Goal: Complete Application Form: Complete application form

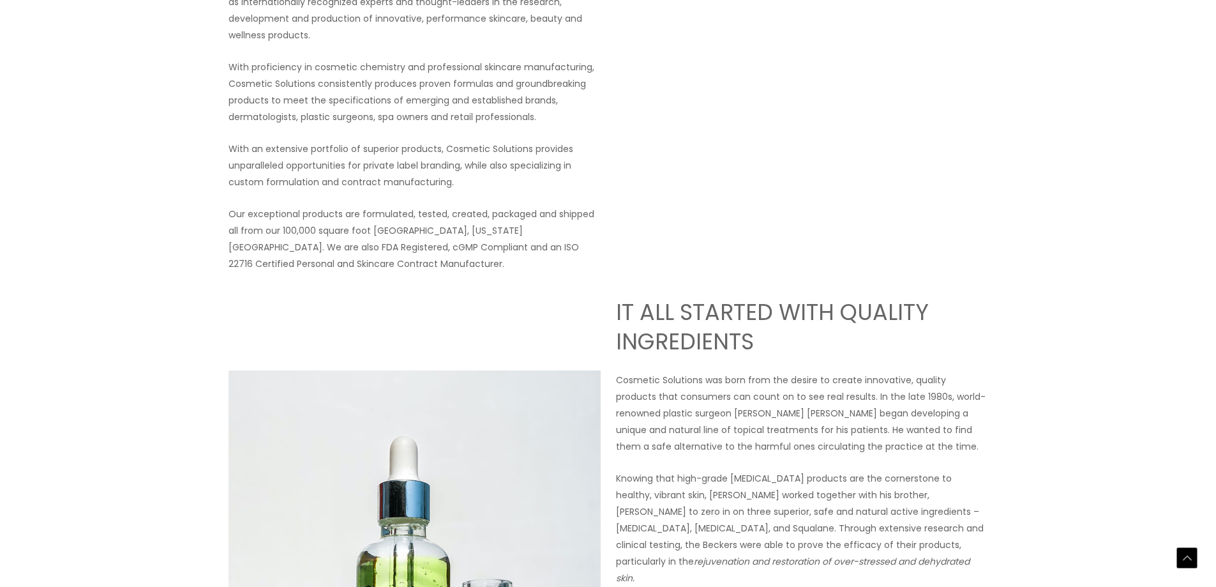
drag, startPoint x: 1012, startPoint y: 343, endPoint x: 1020, endPoint y: 401, distance: 58.0
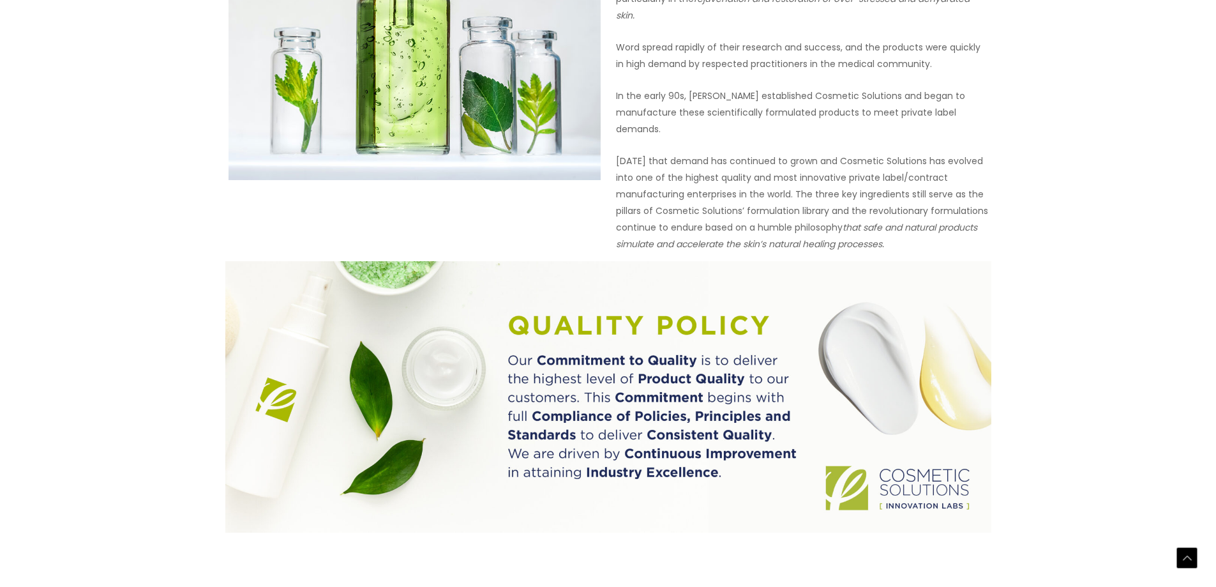
drag, startPoint x: 998, startPoint y: 312, endPoint x: 982, endPoint y: 374, distance: 63.9
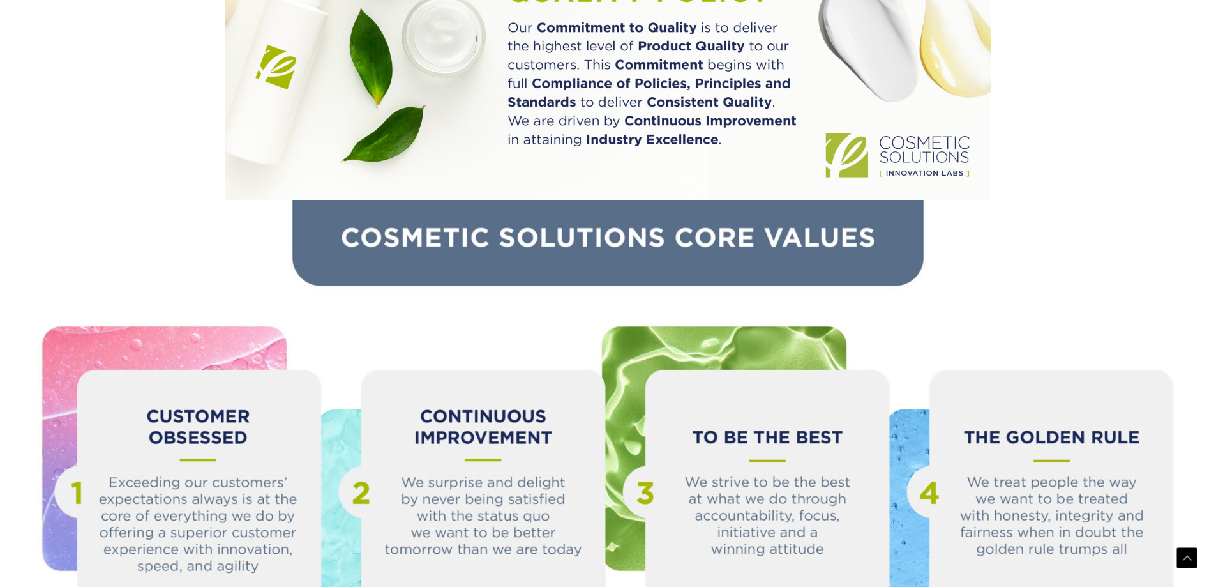
scroll to position [1423, 0]
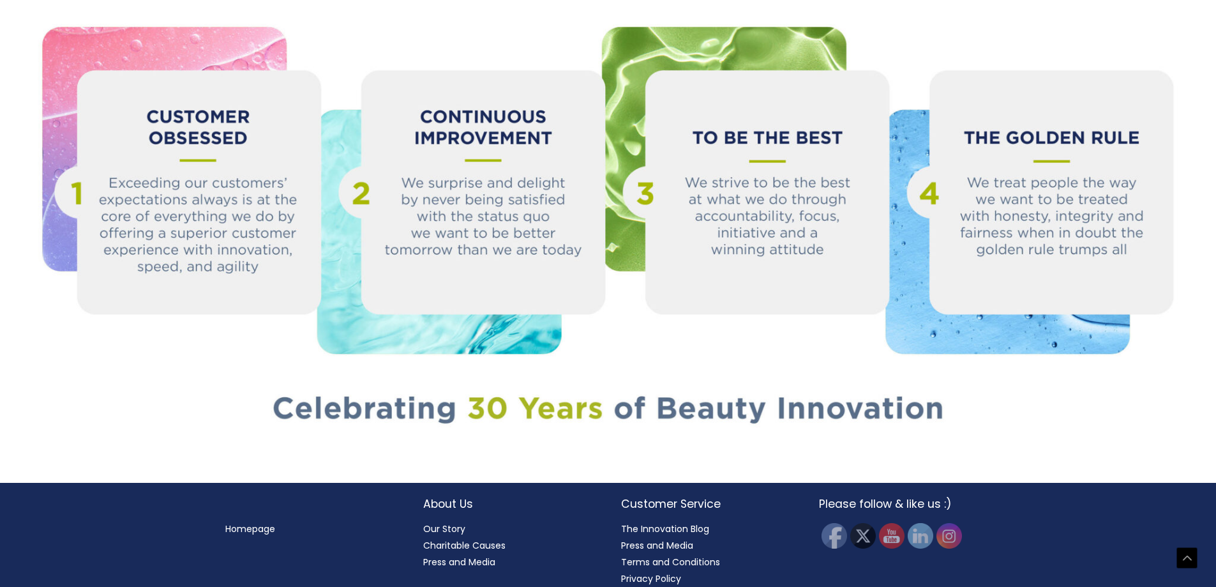
drag, startPoint x: 1001, startPoint y: 281, endPoint x: 970, endPoint y: 434, distance: 156.3
drag, startPoint x: 923, startPoint y: 386, endPoint x: 921, endPoint y: 420, distance: 34.5
drag, startPoint x: 736, startPoint y: 423, endPoint x: 743, endPoint y: 491, distance: 68.7
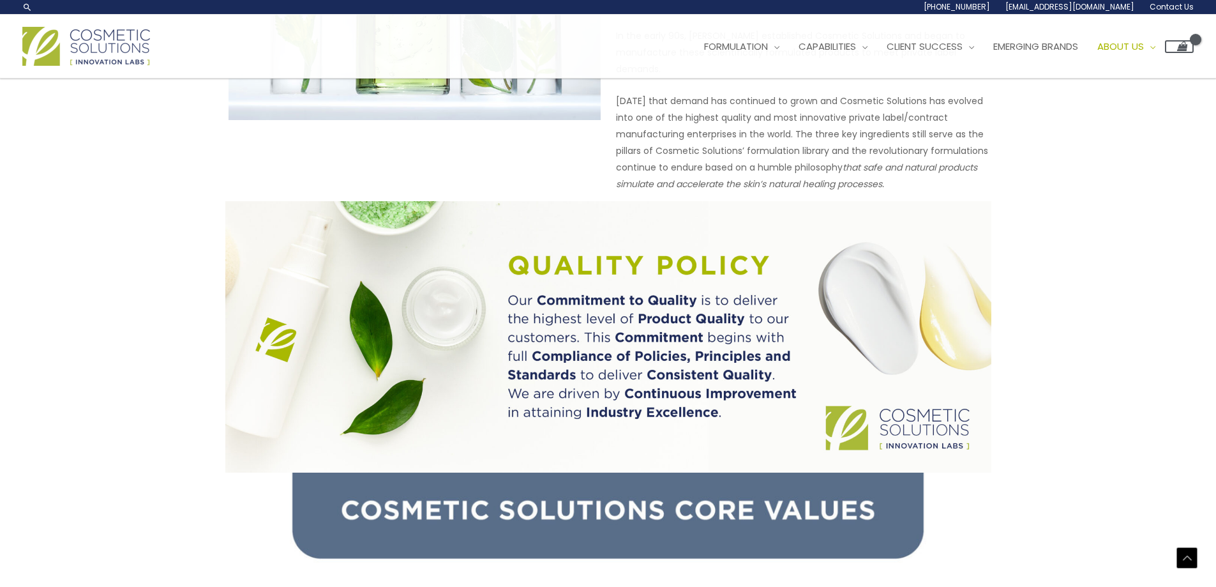
scroll to position [0, 0]
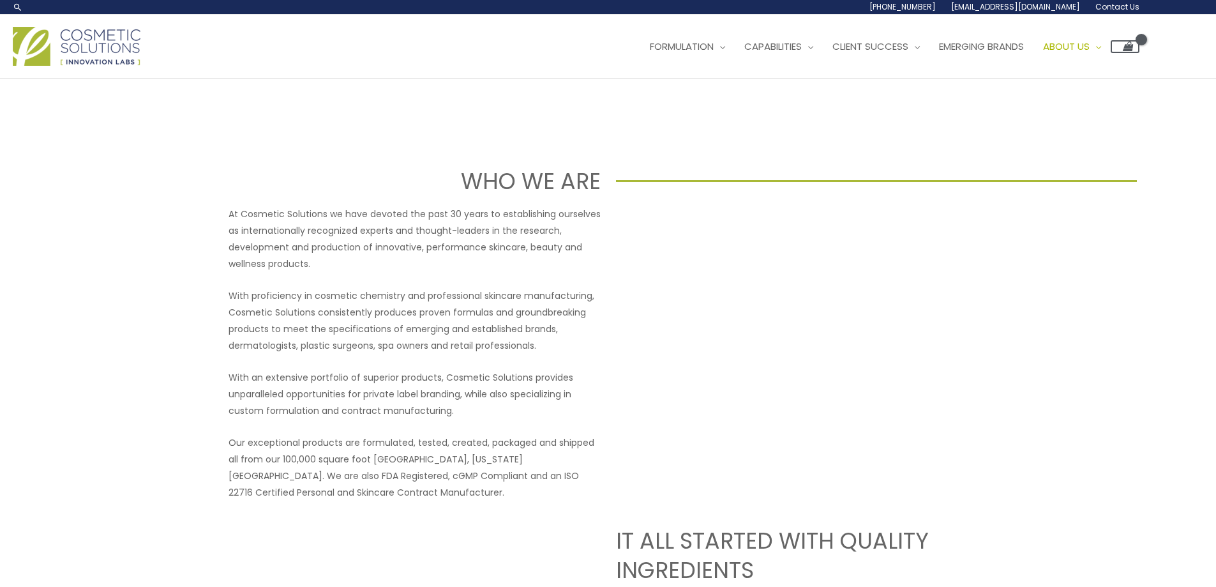
drag, startPoint x: 724, startPoint y: 240, endPoint x: 774, endPoint y: 124, distance: 126.1
click at [1084, 167] on link "Contact" at bounding box center [1110, 175] width 152 height 31
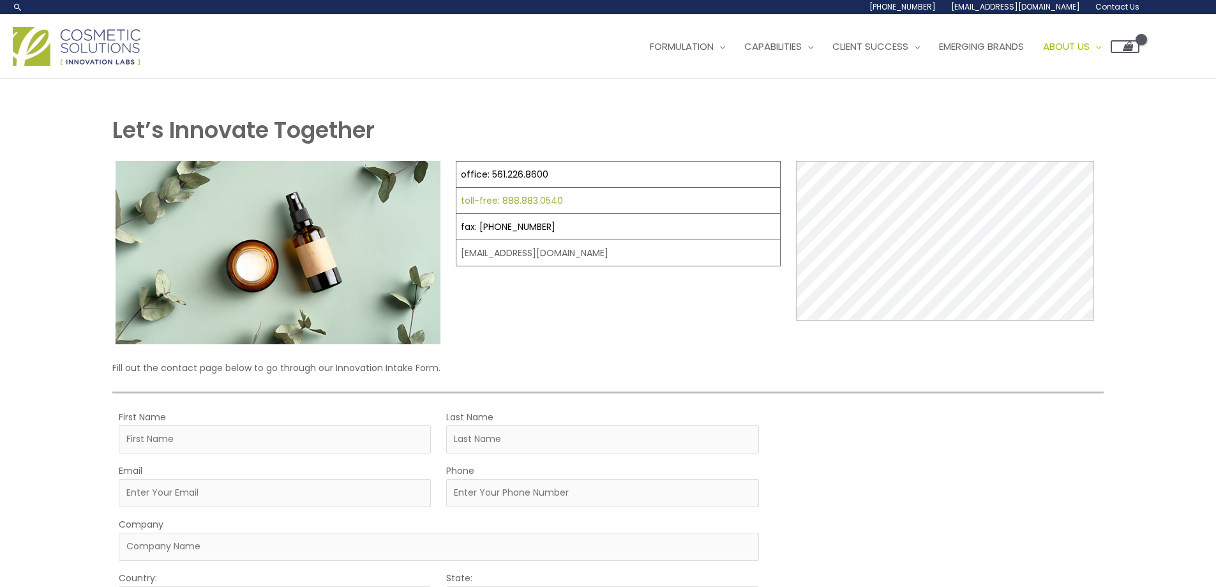
select select
click at [557, 250] on td "[EMAIL_ADDRESS][DOMAIN_NAME]" at bounding box center [618, 253] width 324 height 26
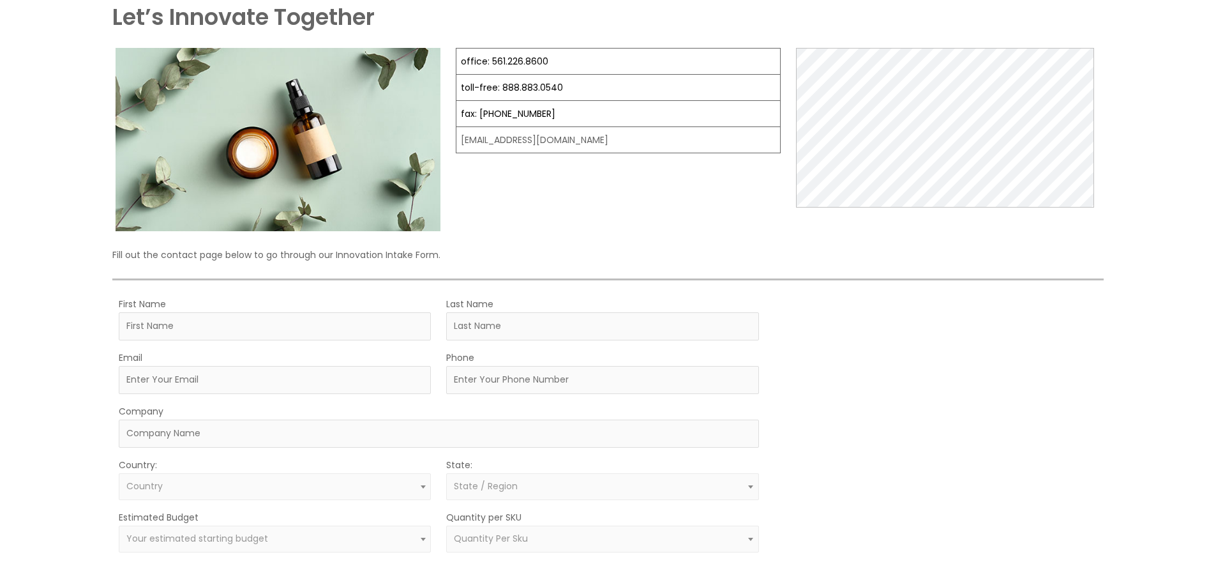
drag, startPoint x: 614, startPoint y: 328, endPoint x: 610, endPoint y: 410, distance: 81.8
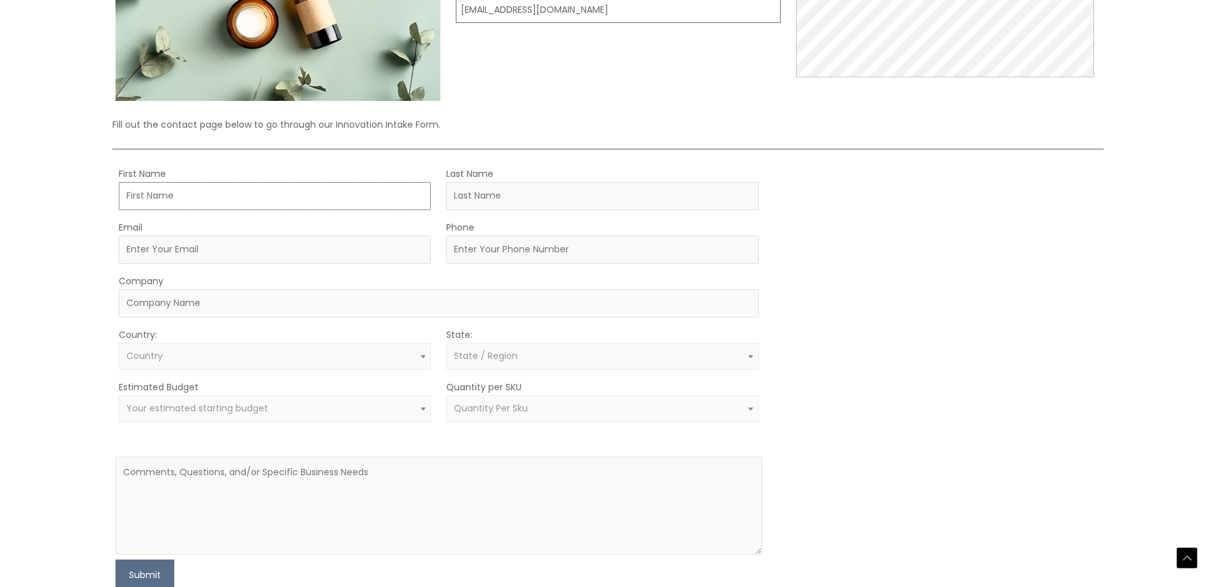
click at [248, 197] on input "First Name" at bounding box center [275, 196] width 312 height 28
type input "Tiandi"
type input "[PERSON_NAME]"
click at [238, 248] on input "Email" at bounding box center [275, 250] width 312 height 28
type input "[EMAIL_ADDRESS][DOMAIN_NAME]"
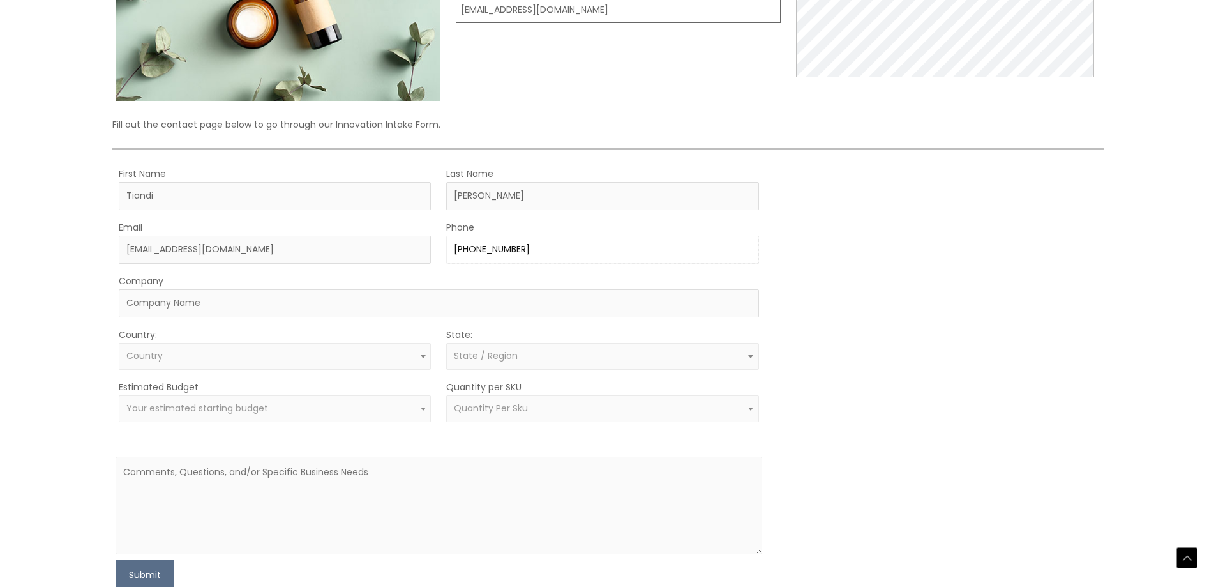
type input "[PHONE_NUMBER]"
type input "Healthy Trading LLC"
click at [256, 337] on div "Country: Select country [GEOGRAPHIC_DATA] [GEOGRAPHIC_DATA] [GEOGRAPHIC_DATA] […" at bounding box center [275, 347] width 312 height 43
click at [250, 354] on span "Country" at bounding box center [274, 356] width 297 height 12
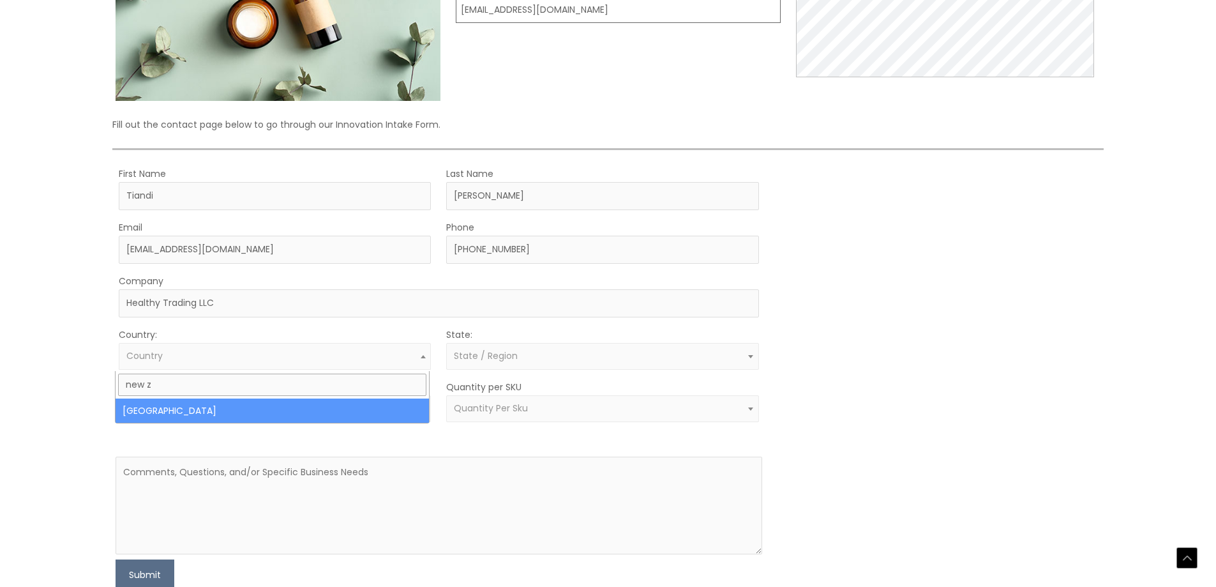
type input "new z"
select select "[GEOGRAPHIC_DATA]"
select select
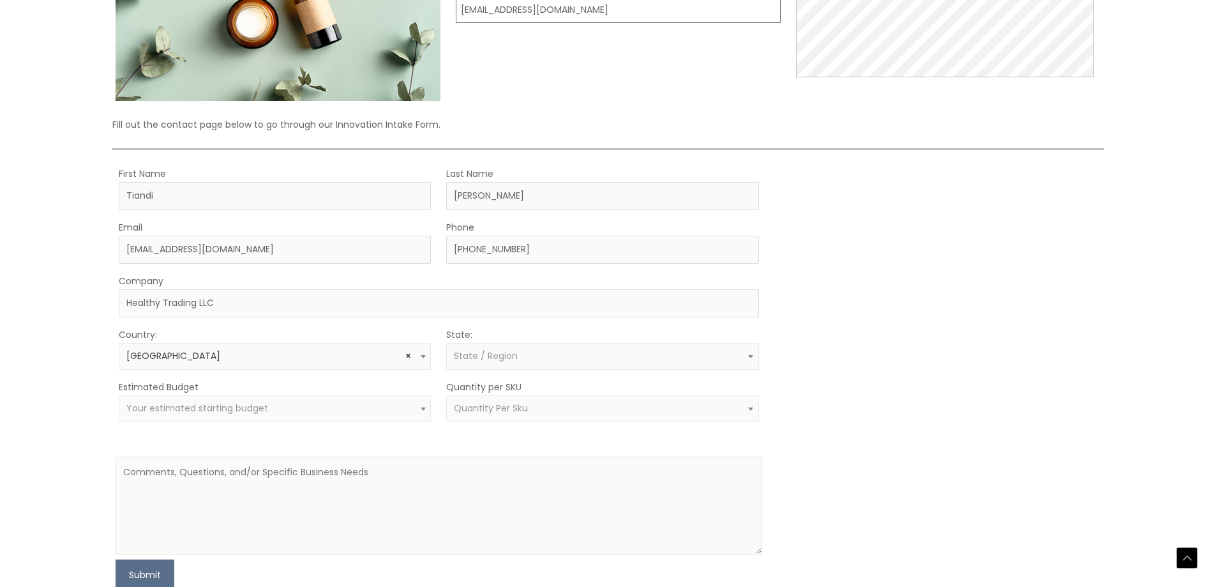
click at [497, 356] on span "State / Region" at bounding box center [486, 355] width 64 height 13
click at [506, 385] on input "search" at bounding box center [602, 384] width 308 height 22
click at [299, 362] on span "× [GEOGRAPHIC_DATA]" at bounding box center [274, 356] width 297 height 12
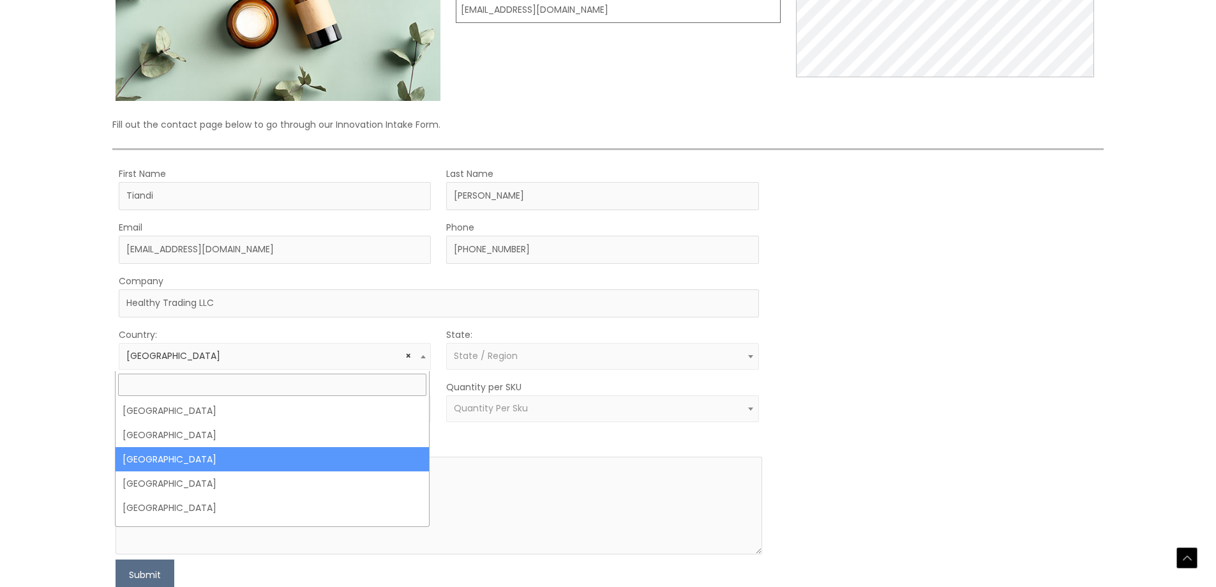
click at [273, 386] on input "search" at bounding box center [272, 384] width 308 height 22
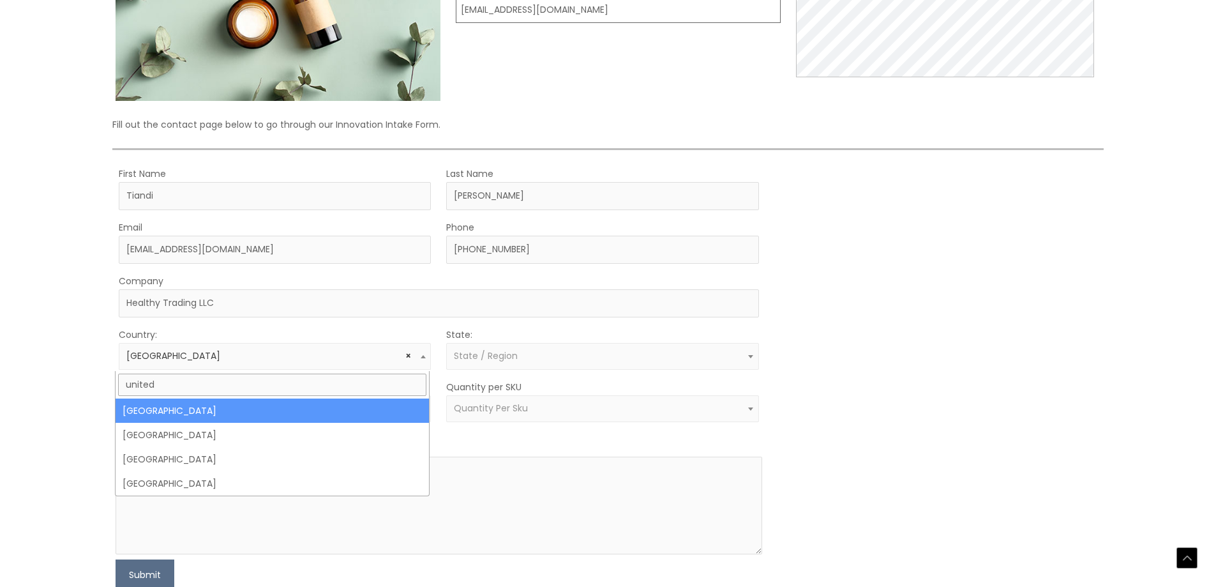
type input "united"
select select "[GEOGRAPHIC_DATA]"
select select
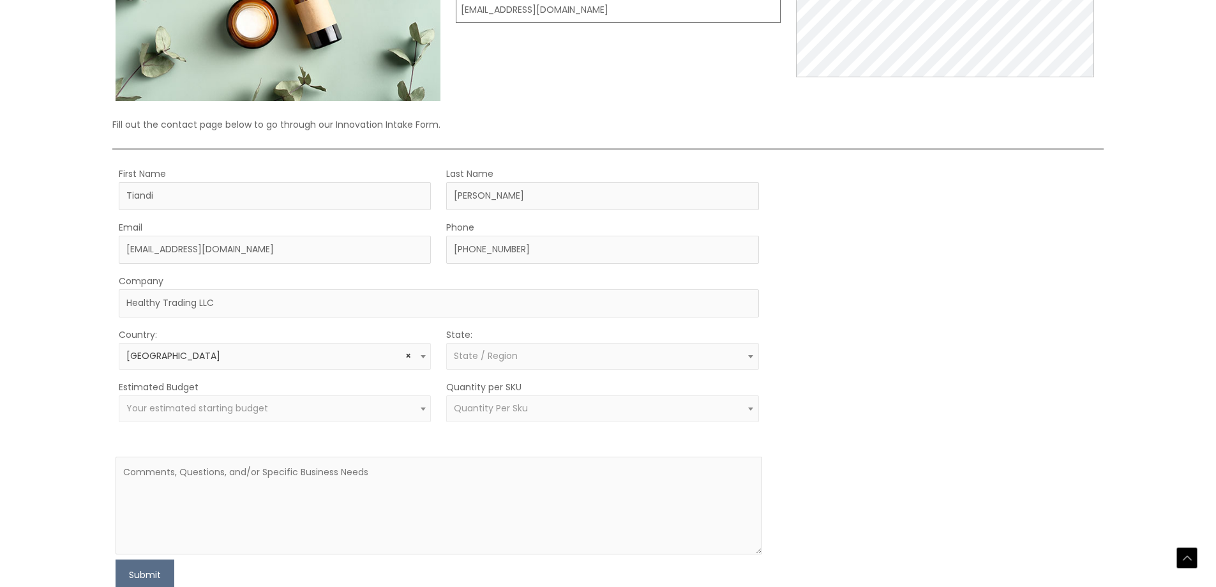
click at [472, 356] on span "State / Region" at bounding box center [486, 355] width 64 height 13
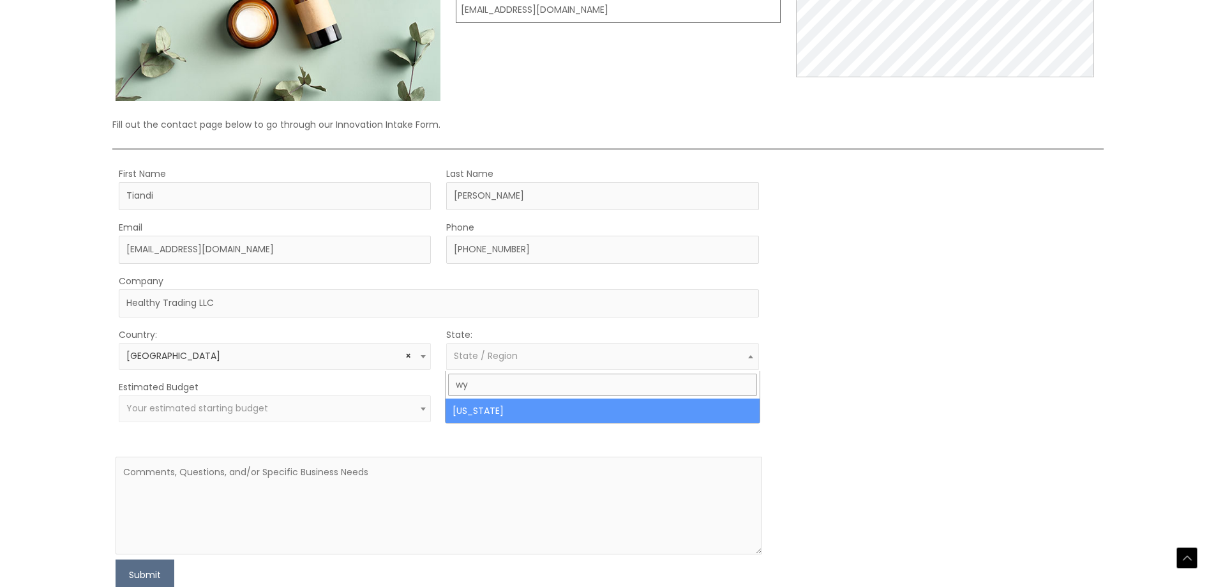
type input "wy"
select select "[US_STATE]"
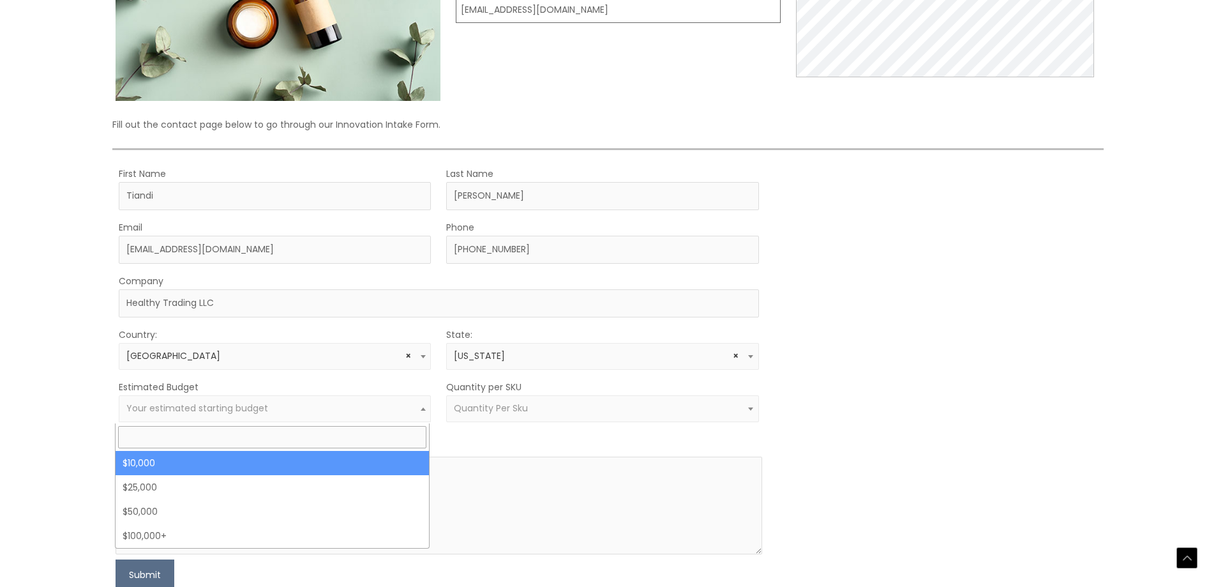
click at [230, 414] on span "Your estimated starting budget" at bounding box center [197, 407] width 142 height 13
select select "10000"
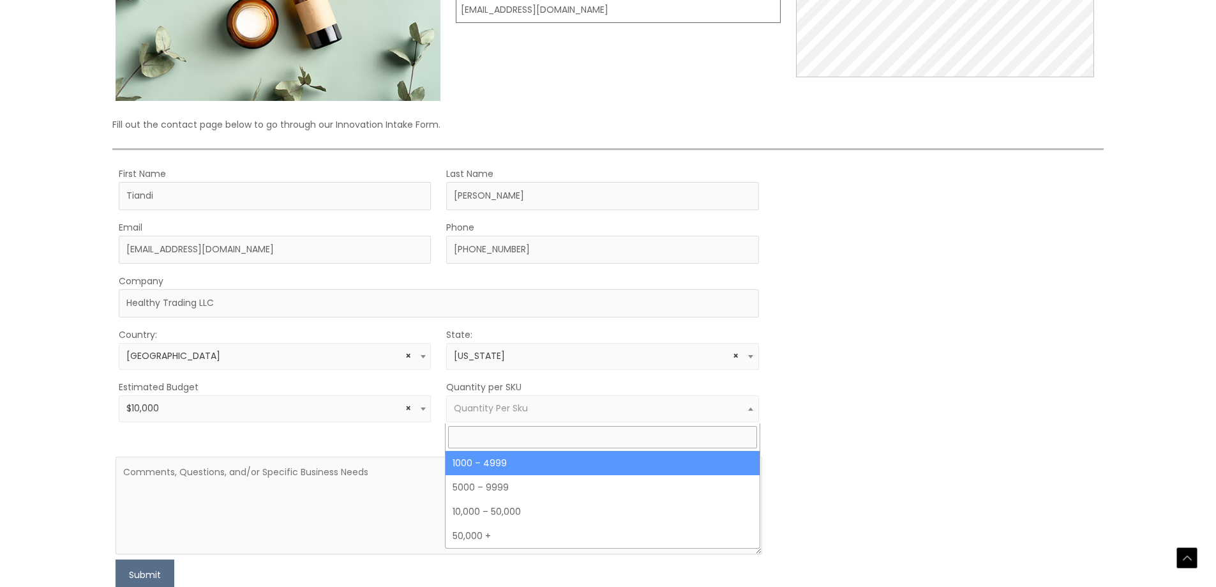
click at [497, 410] on span "Quantity Per Sku" at bounding box center [491, 407] width 74 height 13
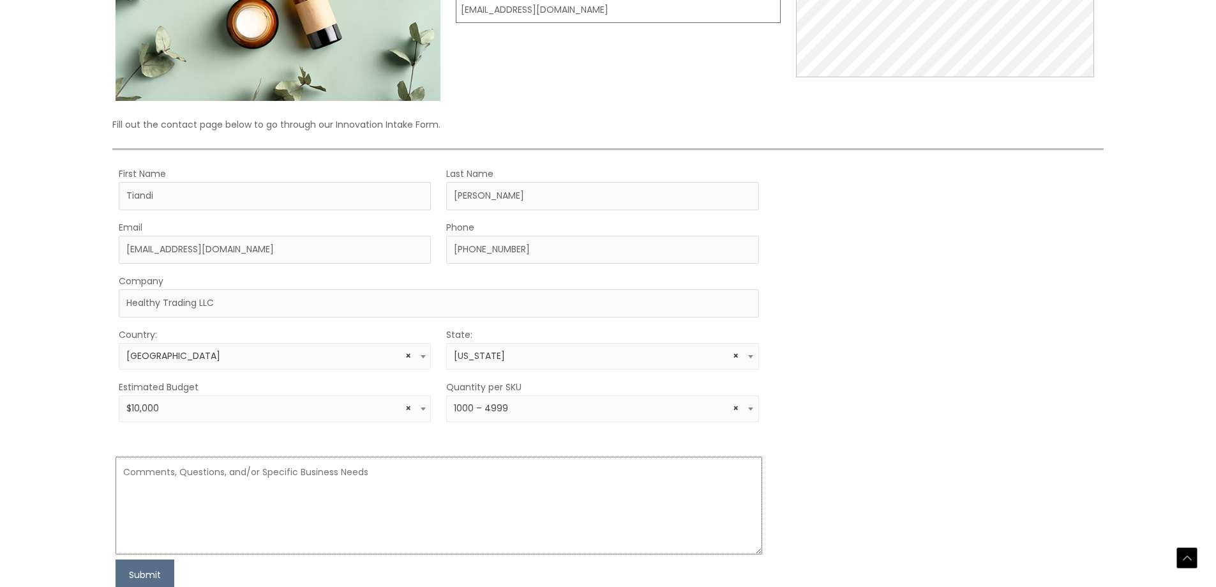
drag, startPoint x: 417, startPoint y: 476, endPoint x: 430, endPoint y: 486, distance: 16.0
click at [429, 486] on textarea at bounding box center [439, 505] width 646 height 98
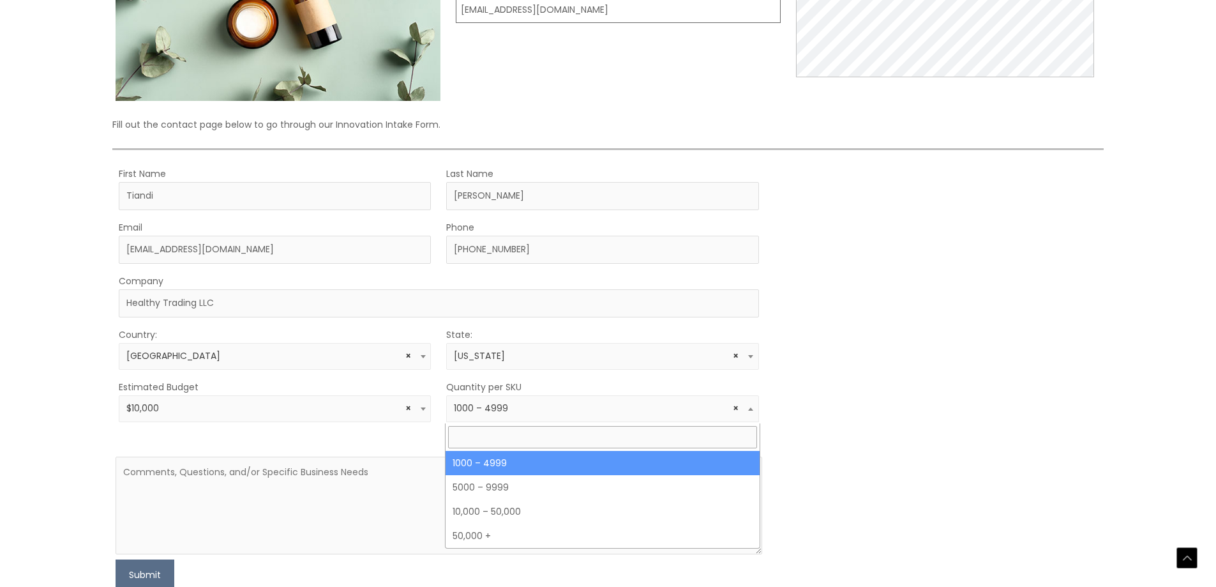
click at [468, 414] on span "× 1000 – 4999" at bounding box center [602, 408] width 297 height 12
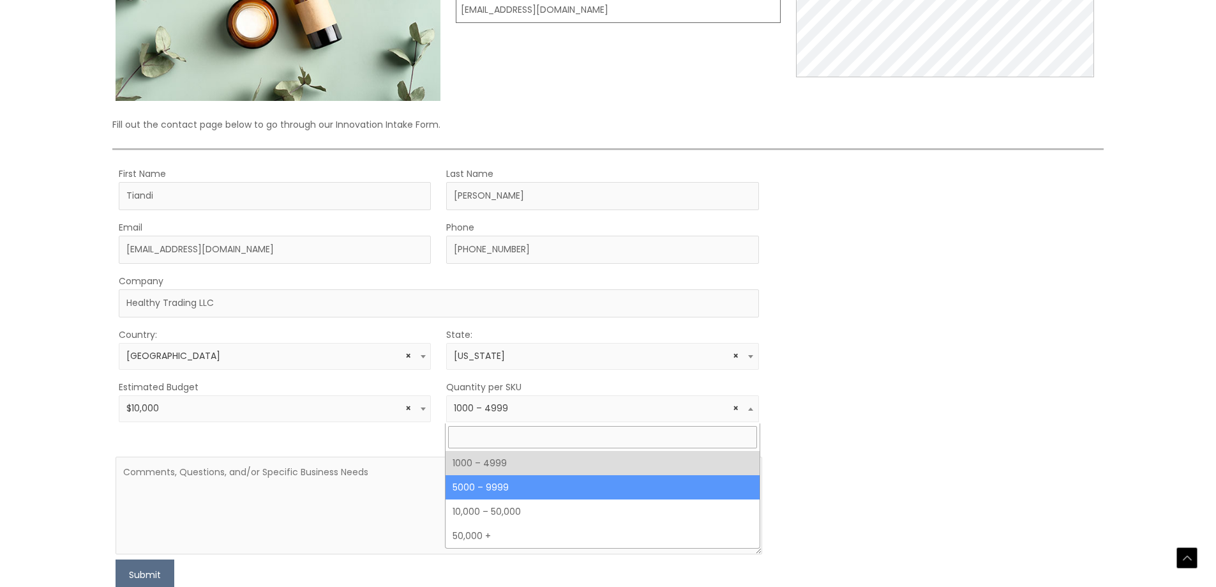
drag, startPoint x: 483, startPoint y: 481, endPoint x: 397, endPoint y: 474, distance: 86.5
select select "11"
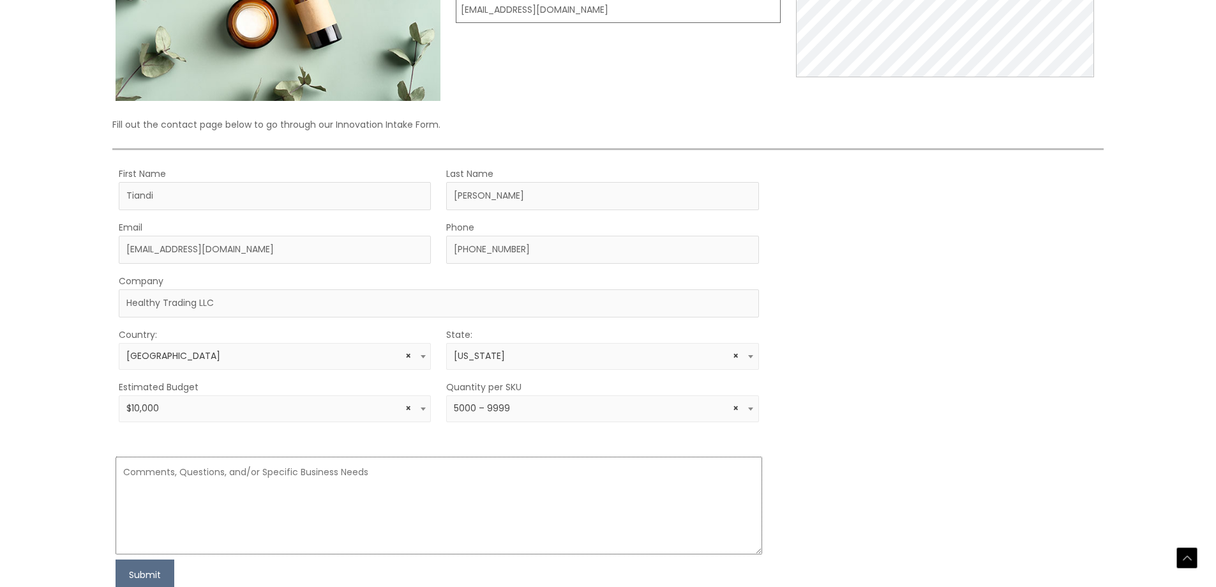
click at [363, 474] on textarea at bounding box center [439, 505] width 646 height 98
paste textarea ""Lo [Ipsumdolorsi Amet], C’a elitseddoe te incididun utlabo etdol magnaali eni …"
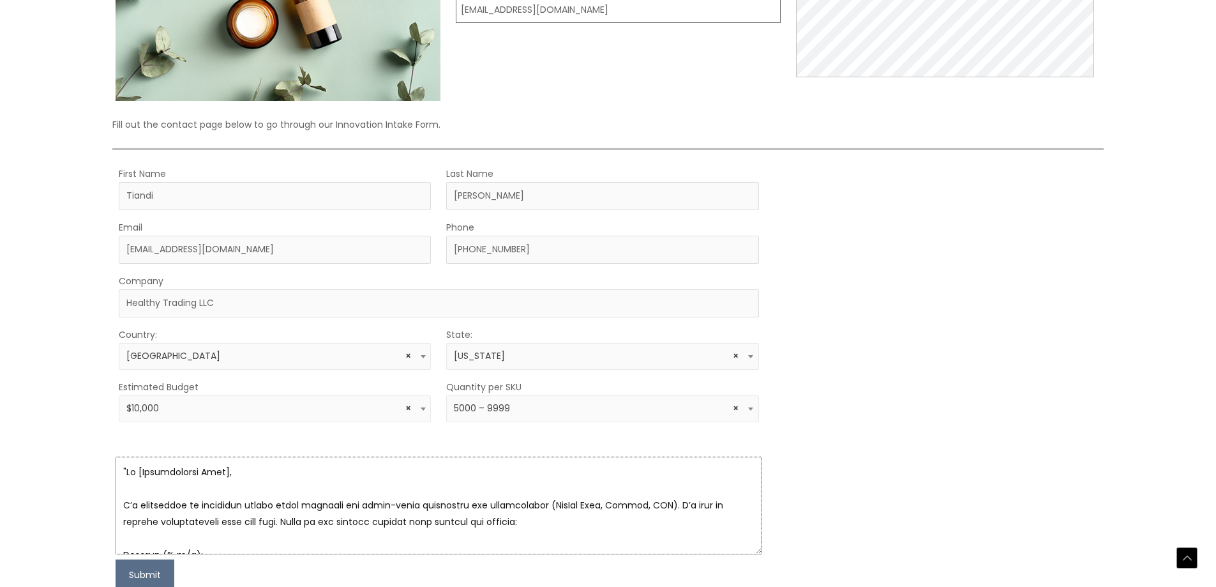
drag, startPoint x: 343, startPoint y: 499, endPoint x: 356, endPoint y: 412, distance: 87.7
drag, startPoint x: 234, startPoint y: 472, endPoint x: 114, endPoint y: 474, distance: 120.6
click at [116, 474] on textarea at bounding box center [439, 505] width 646 height 98
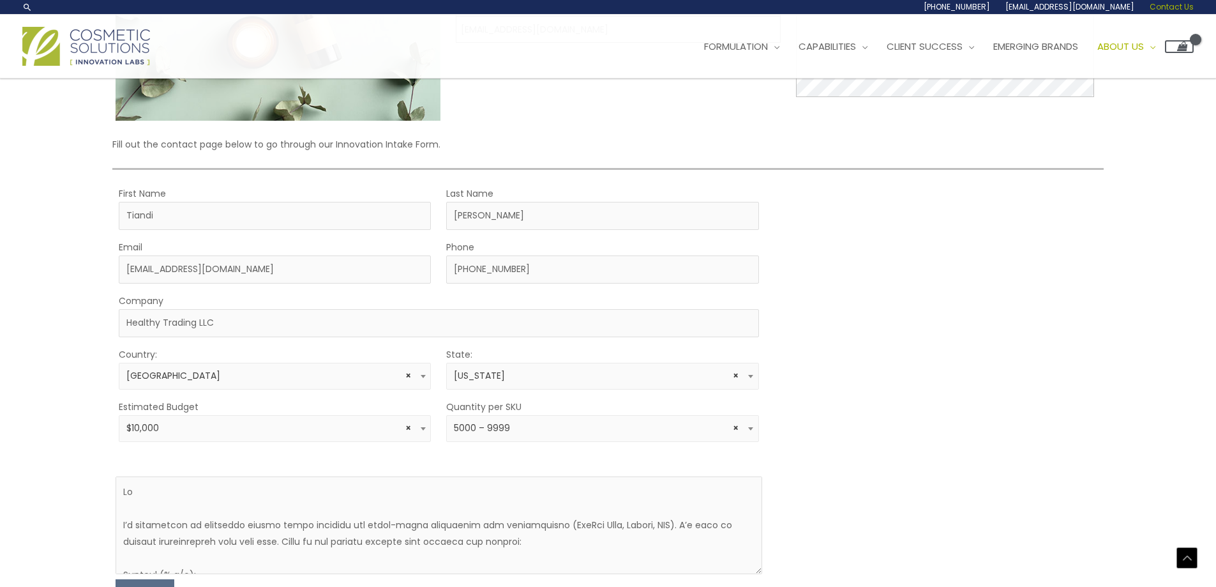
scroll to position [49, 0]
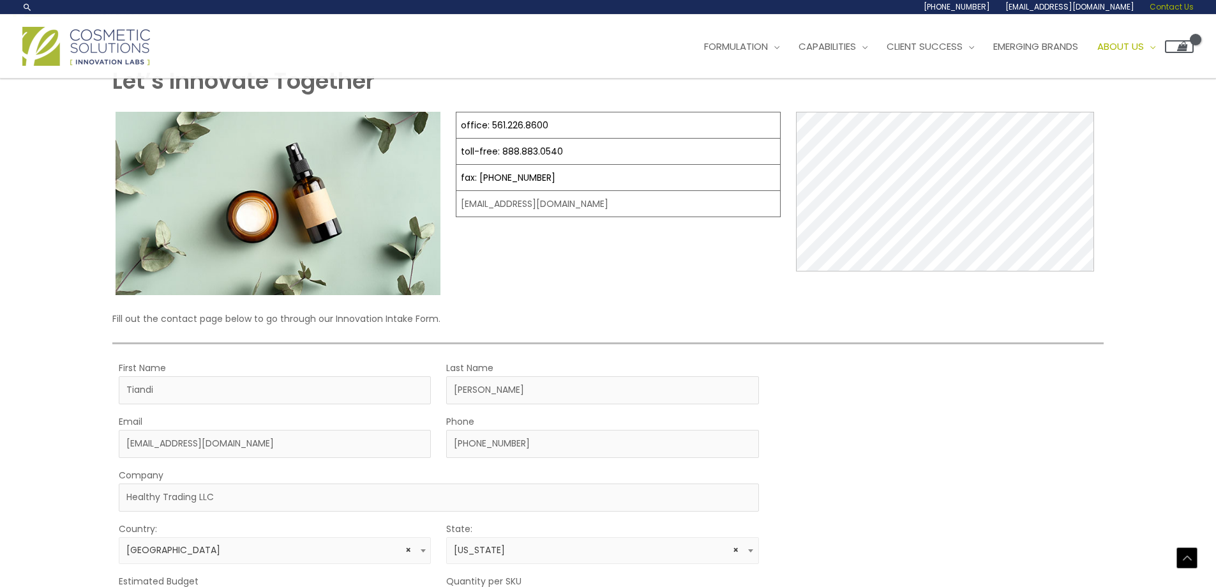
drag, startPoint x: 954, startPoint y: 343, endPoint x: 946, endPoint y: 326, distance: 19.1
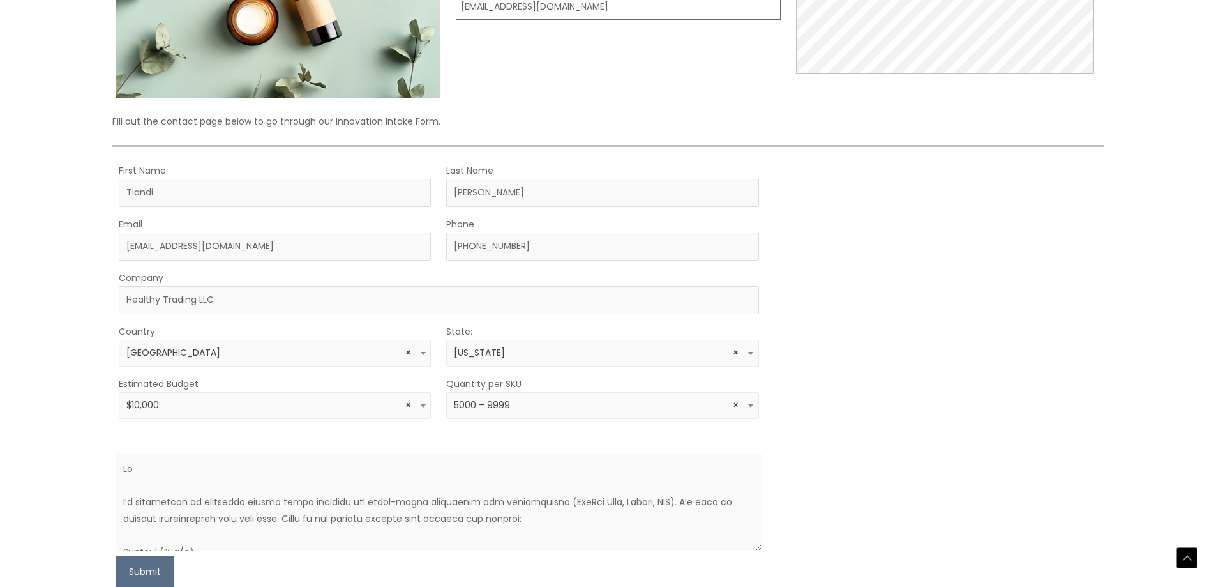
drag, startPoint x: 836, startPoint y: 439, endPoint x: 825, endPoint y: 506, distance: 68.0
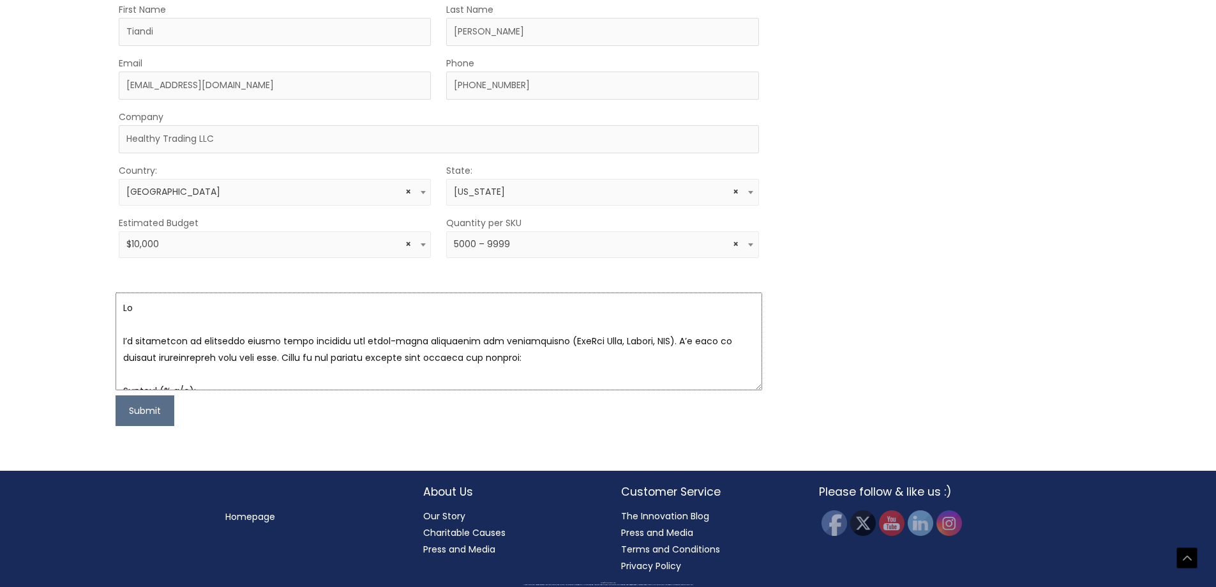
click at [191, 313] on textarea at bounding box center [439, 341] width 646 height 98
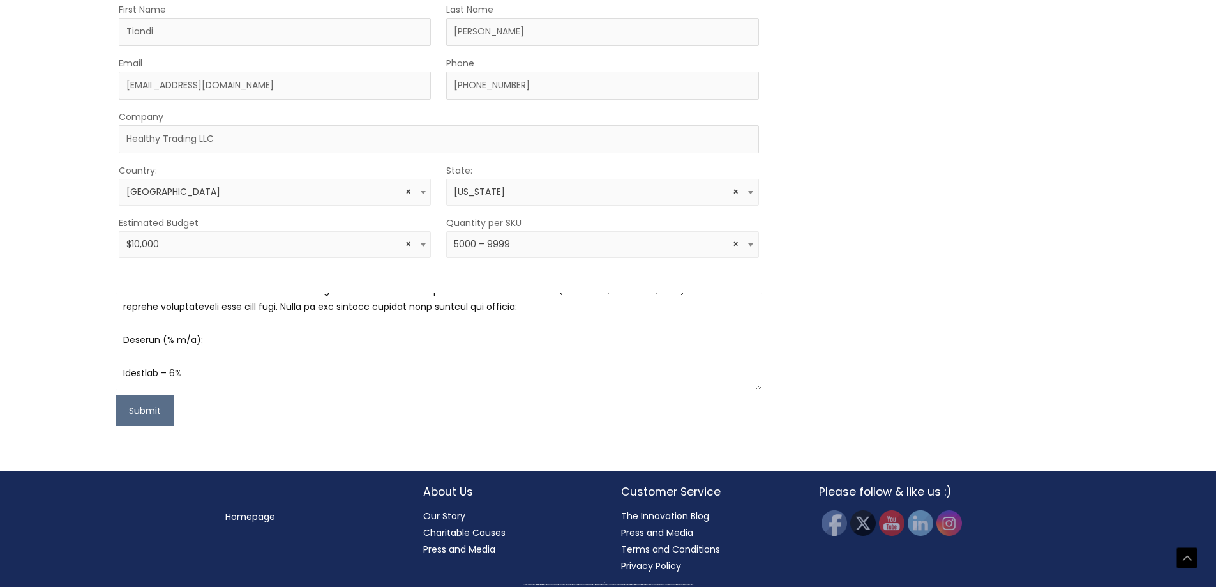
scroll to position [0, 0]
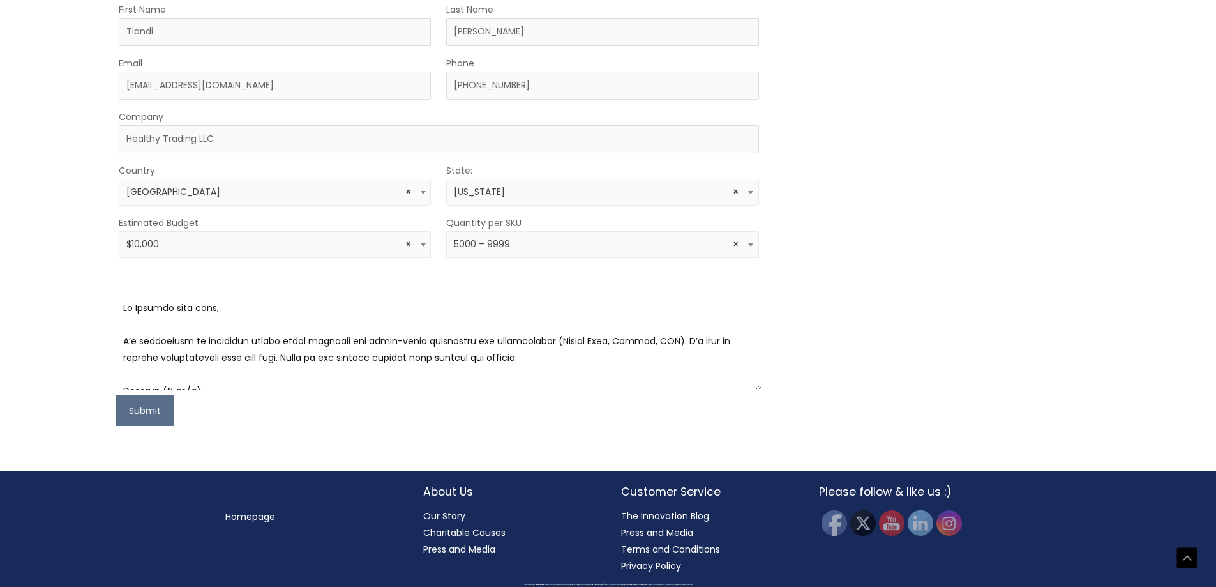
click at [313, 359] on textarea at bounding box center [439, 341] width 646 height 98
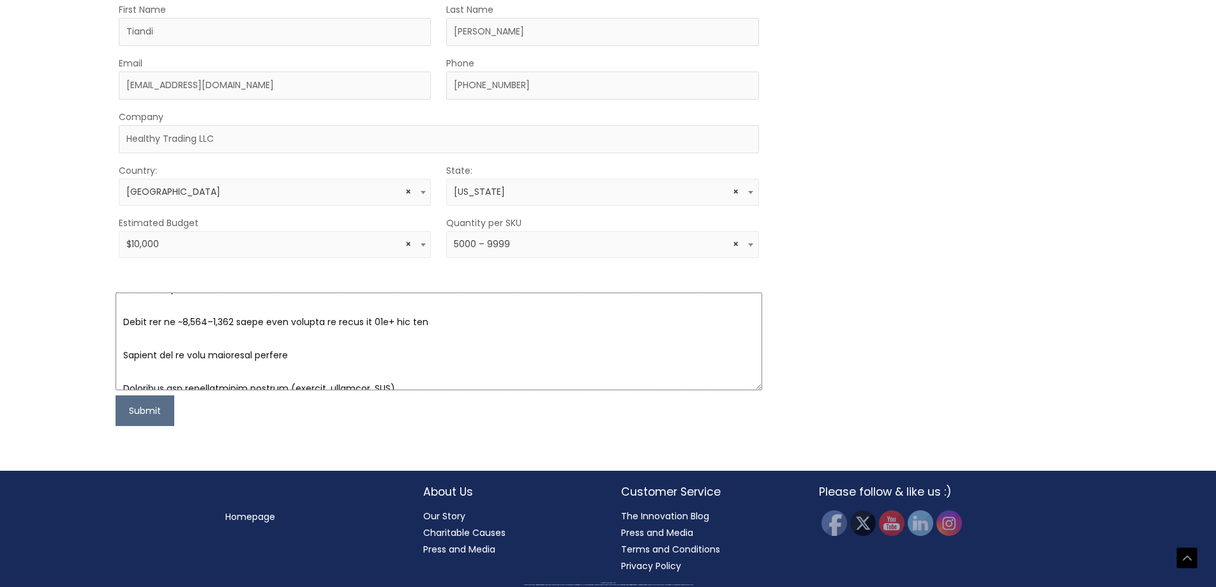
scroll to position [791, 0]
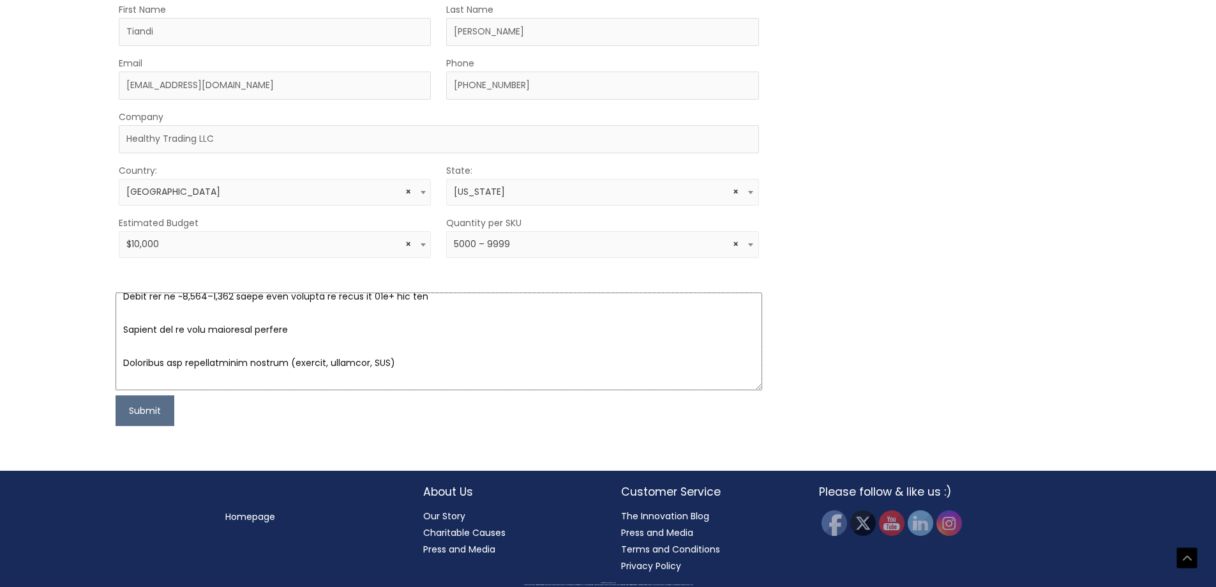
drag, startPoint x: 193, startPoint y: 327, endPoint x: 103, endPoint y: 320, distance: 91.0
click at [103, 320] on div "Let’s Innovate Together office: 561.226.8600 toll-free: [PHONE_NUMBER] fax: [PH…" at bounding box center [608, 70] width 1216 height 798
click at [185, 326] on textarea at bounding box center [439, 341] width 646 height 98
drag, startPoint x: 193, startPoint y: 328, endPoint x: 121, endPoint y: 325, distance: 72.8
click at [121, 325] on textarea at bounding box center [439, 341] width 646 height 98
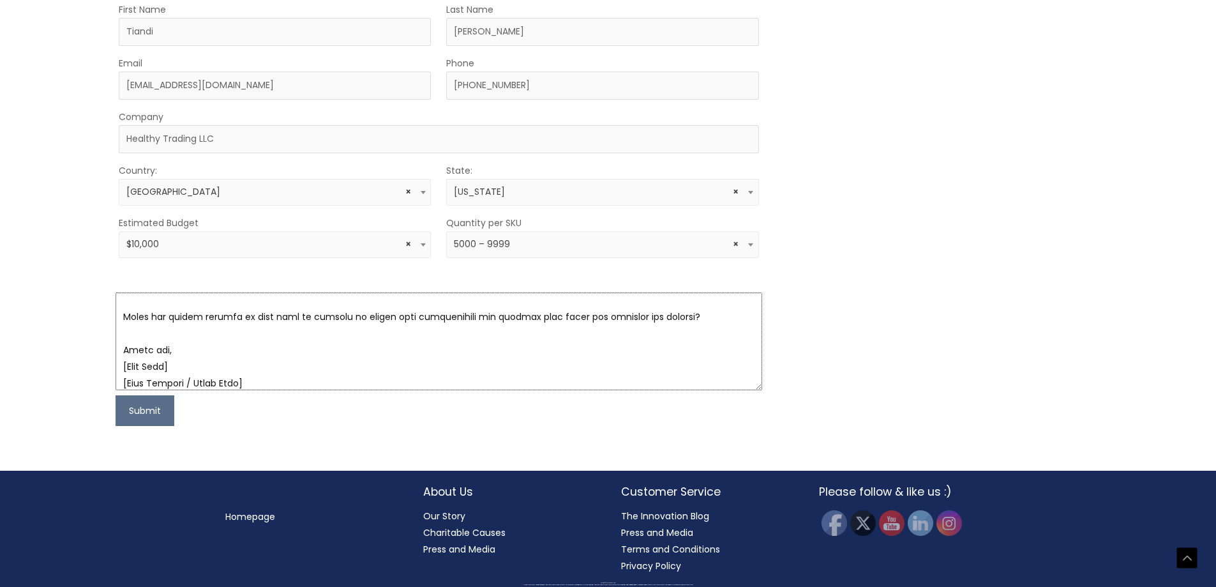
scroll to position [929, 0]
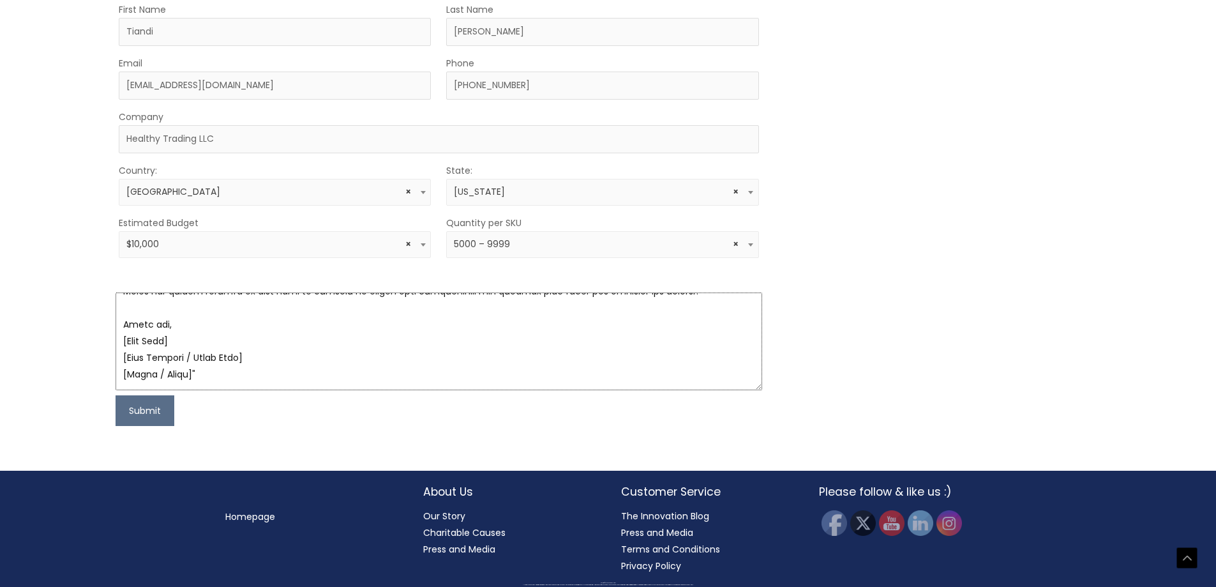
click at [240, 326] on textarea at bounding box center [439, 341] width 646 height 98
click at [208, 327] on textarea at bounding box center [439, 341] width 646 height 98
paste textarea "Possible addition: Silicate film complex"
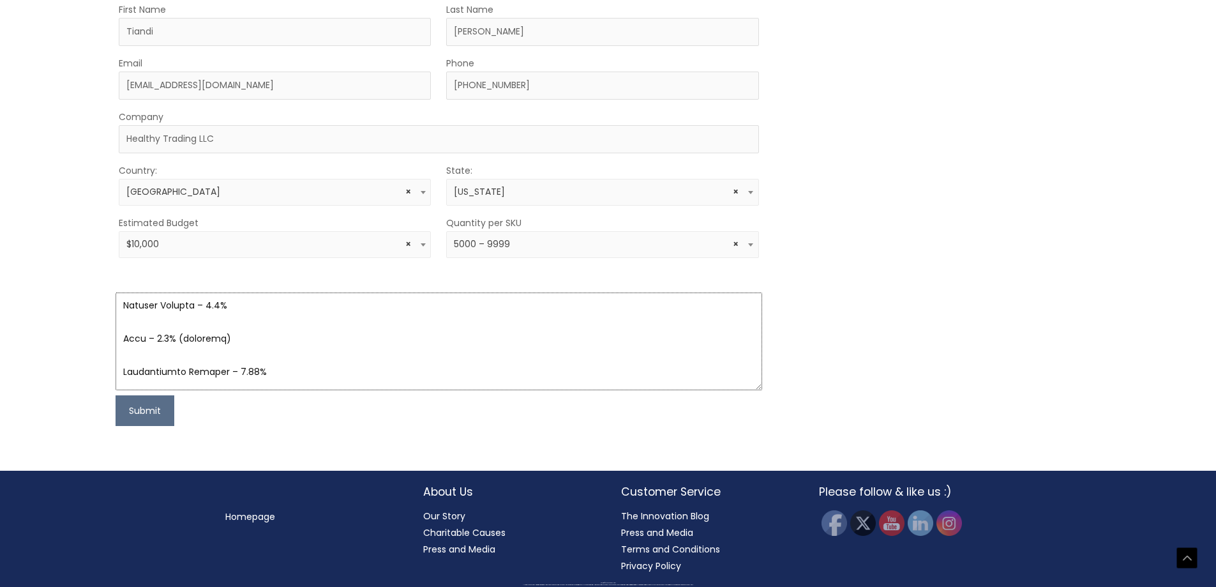
click at [317, 368] on textarea at bounding box center [439, 341] width 646 height 98
type textarea "Lo Ipsumdo sita cons, A’e seddoeiusm te incididun utlabo etdol magnaali eni adm…"
paste textarea "Lo Ipsumdo sita cons, A’e seddoeiusm te incididun utlabo etdol magnaali eni adm…"
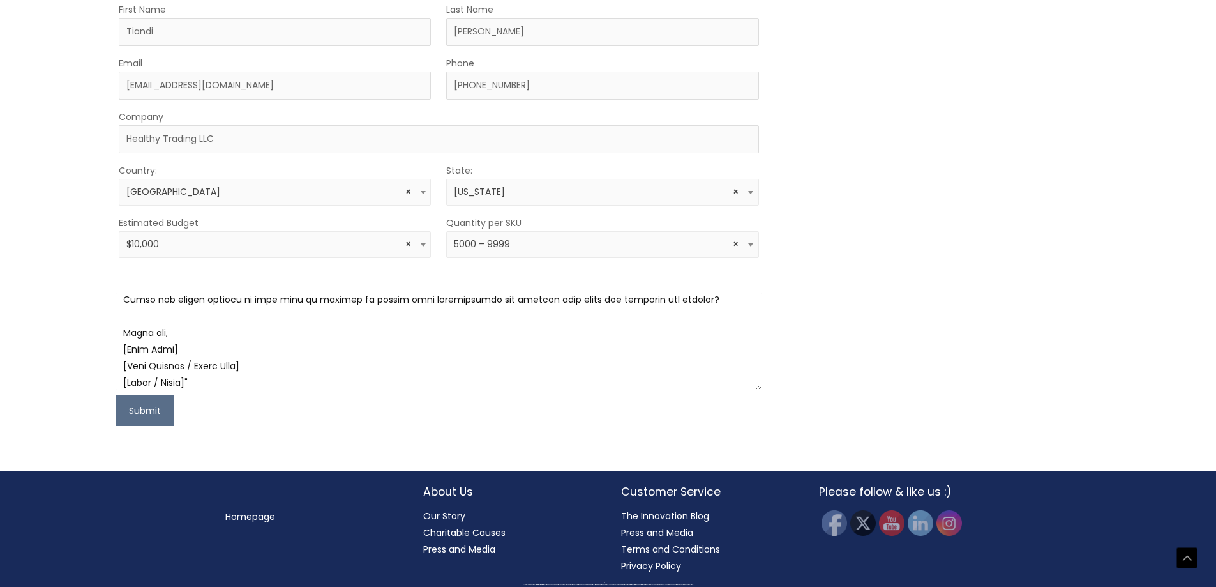
scroll to position [963, 0]
drag, startPoint x: 116, startPoint y: 345, endPoint x: 301, endPoint y: 387, distance: 189.8
click at [306, 386] on textarea at bounding box center [439, 341] width 646 height 98
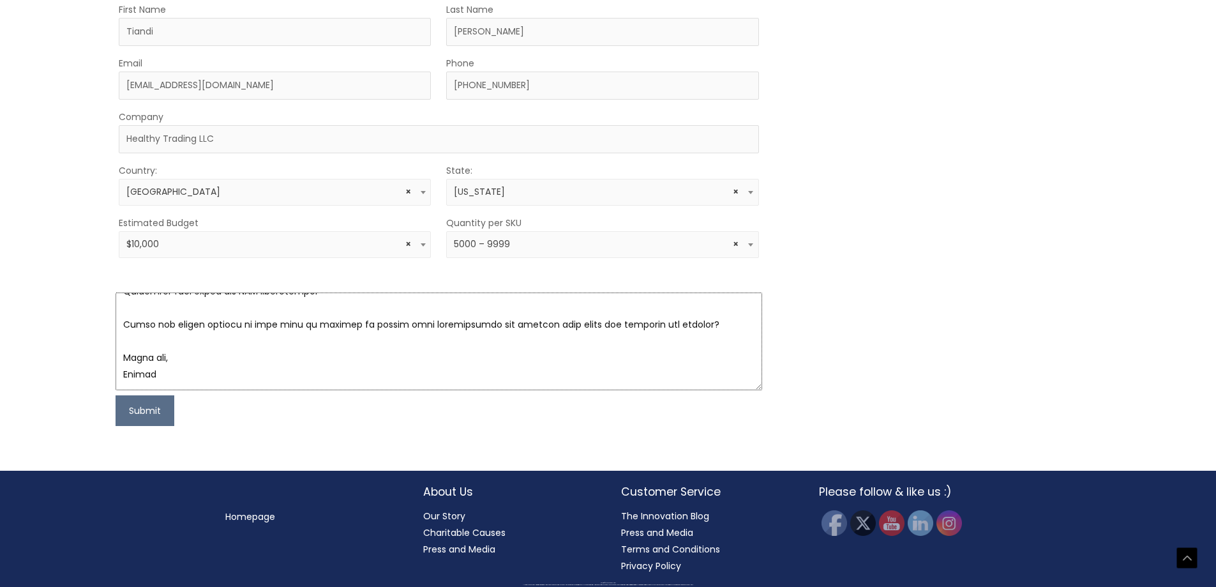
scroll to position [946, 0]
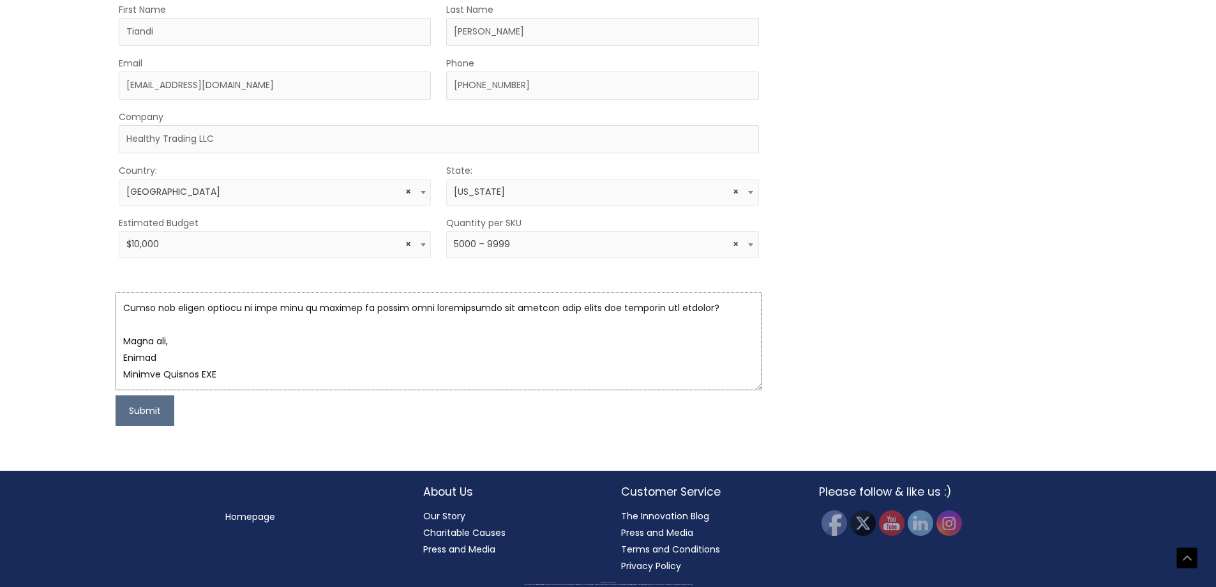
type textarea "Lo Ipsumdo sita cons, A’e seddoeiusm te incididun utlabo etdol magnaali eni adm…"
click at [149, 411] on button "Submit" at bounding box center [145, 410] width 59 height 31
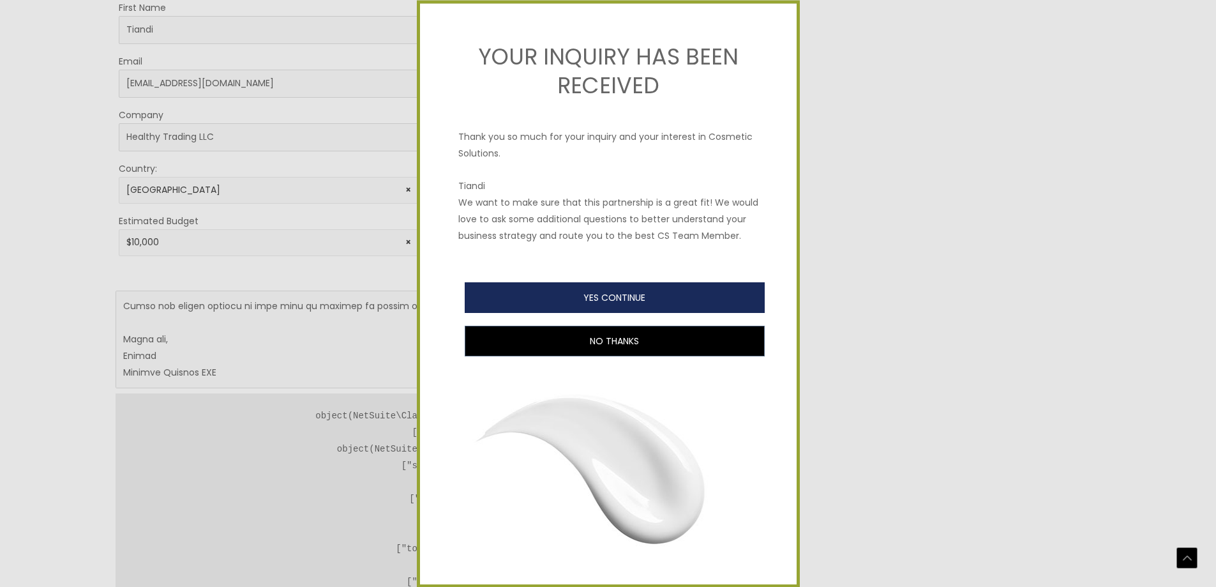
click at [614, 313] on button "YES CONTINUE" at bounding box center [615, 297] width 300 height 31
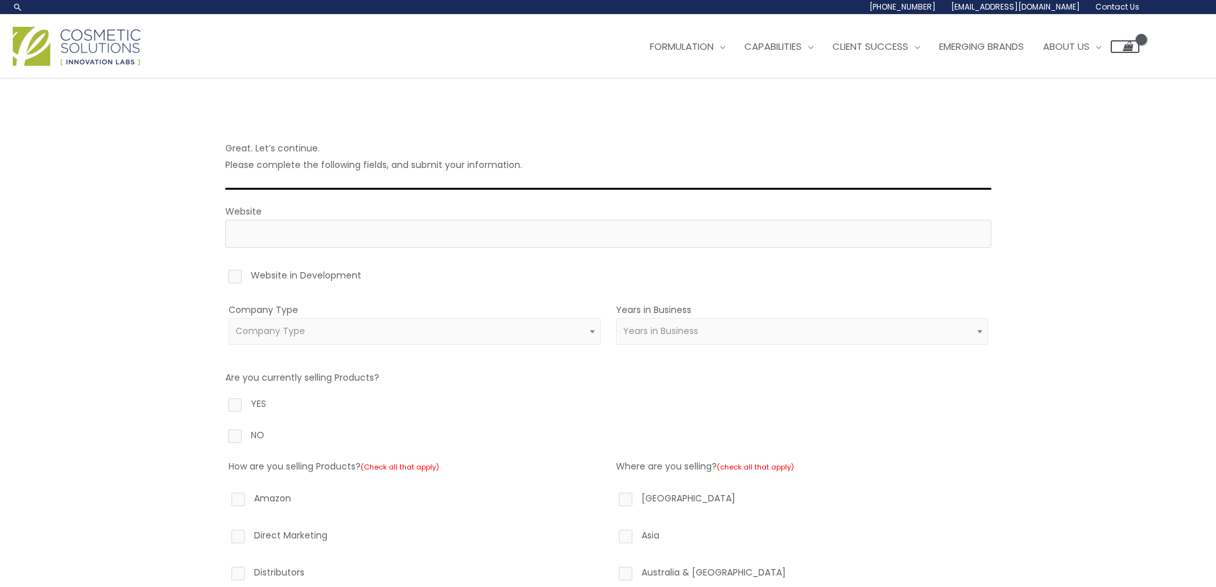
click at [228, 279] on label "Website in Development" at bounding box center [608, 278] width 766 height 22
click at [221, 275] on input "Website in Development" at bounding box center [217, 271] width 8 height 8
checkbox input "true"
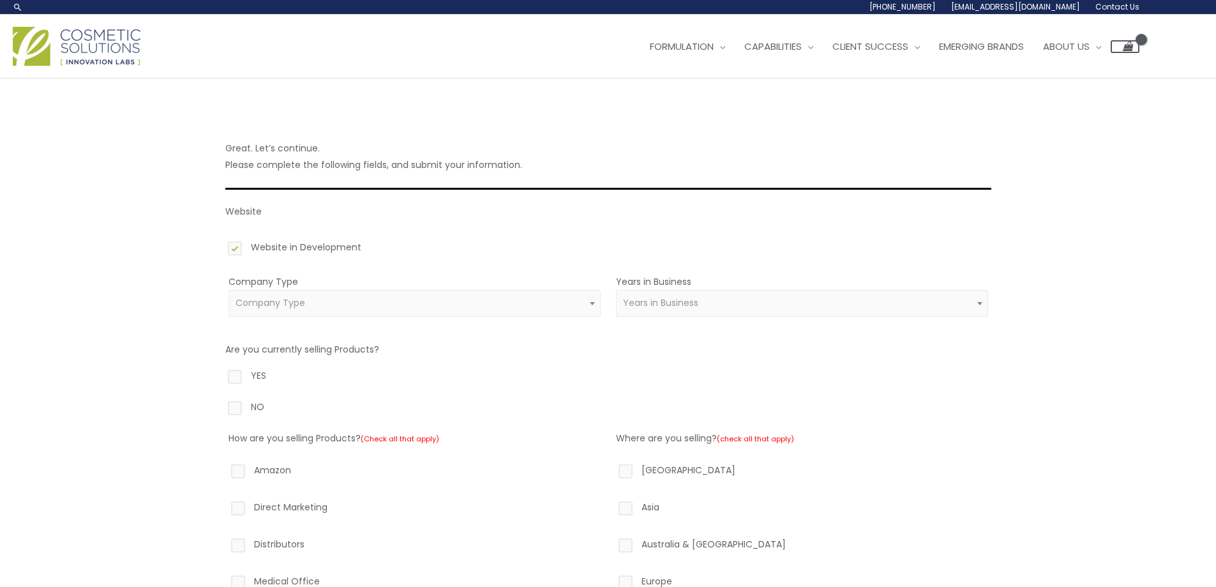
click at [353, 312] on span "Company Type" at bounding box center [415, 303] width 372 height 27
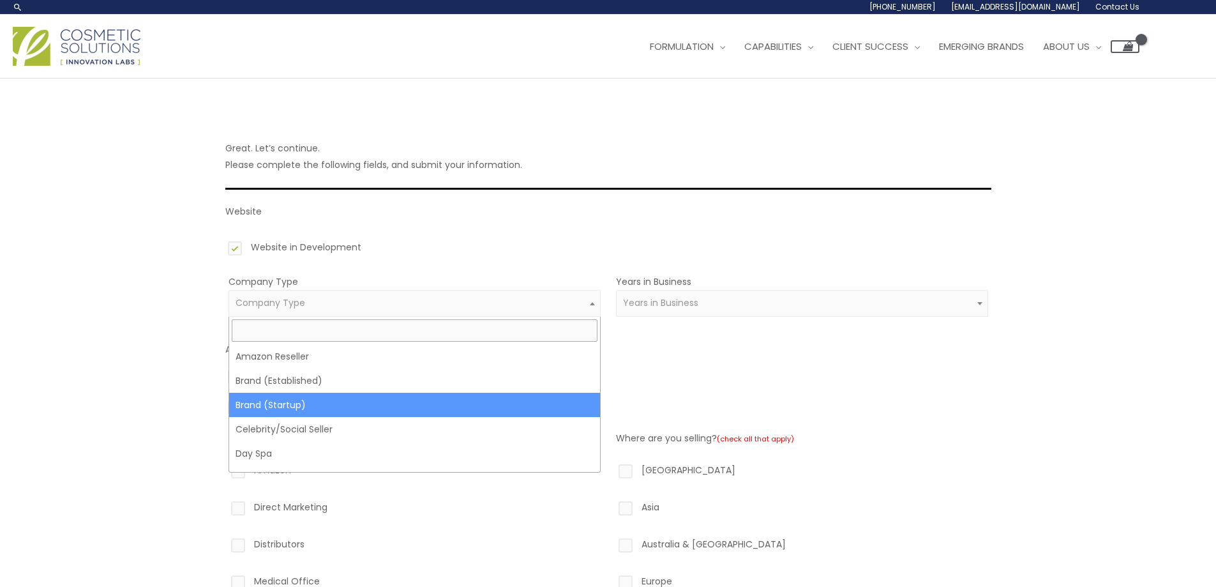
select select "39"
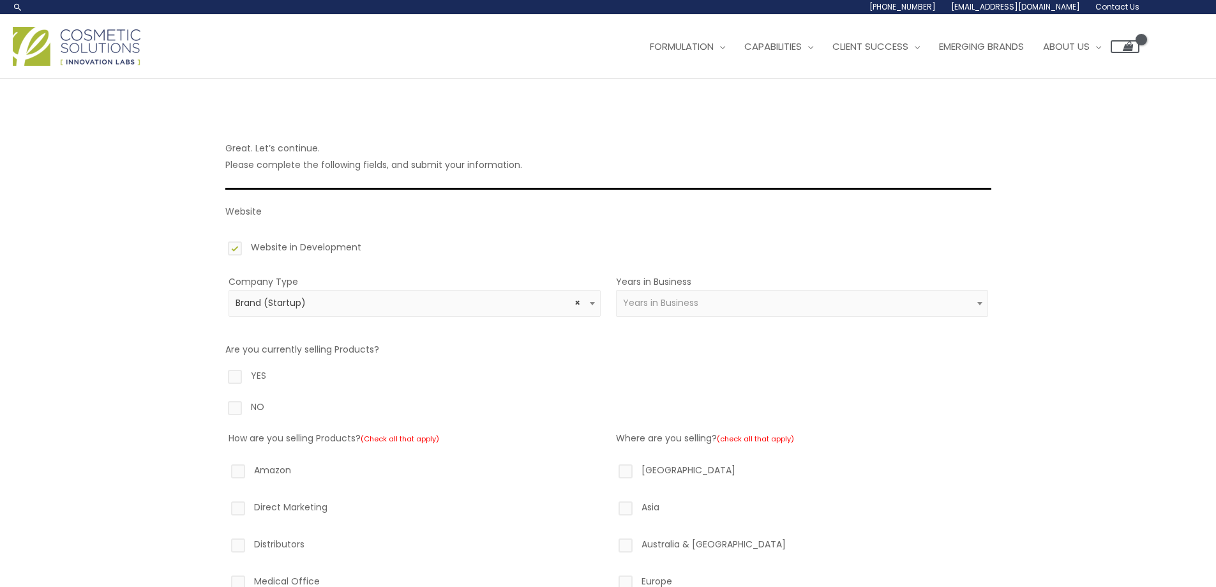
click at [701, 300] on span "Years in Business" at bounding box center [801, 303] width 357 height 12
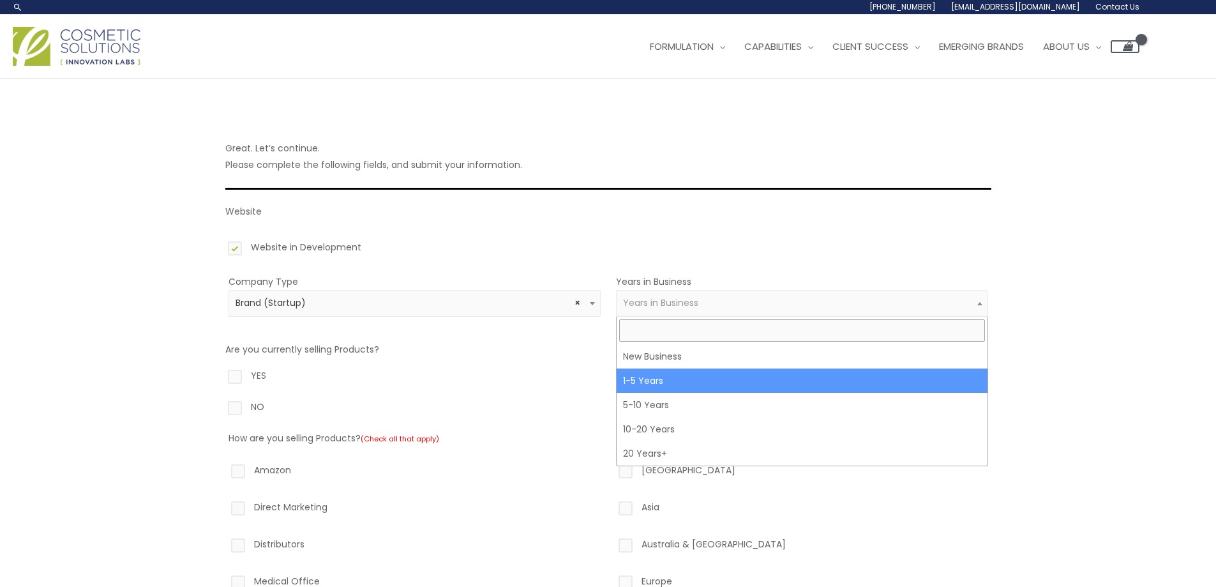
select select "2"
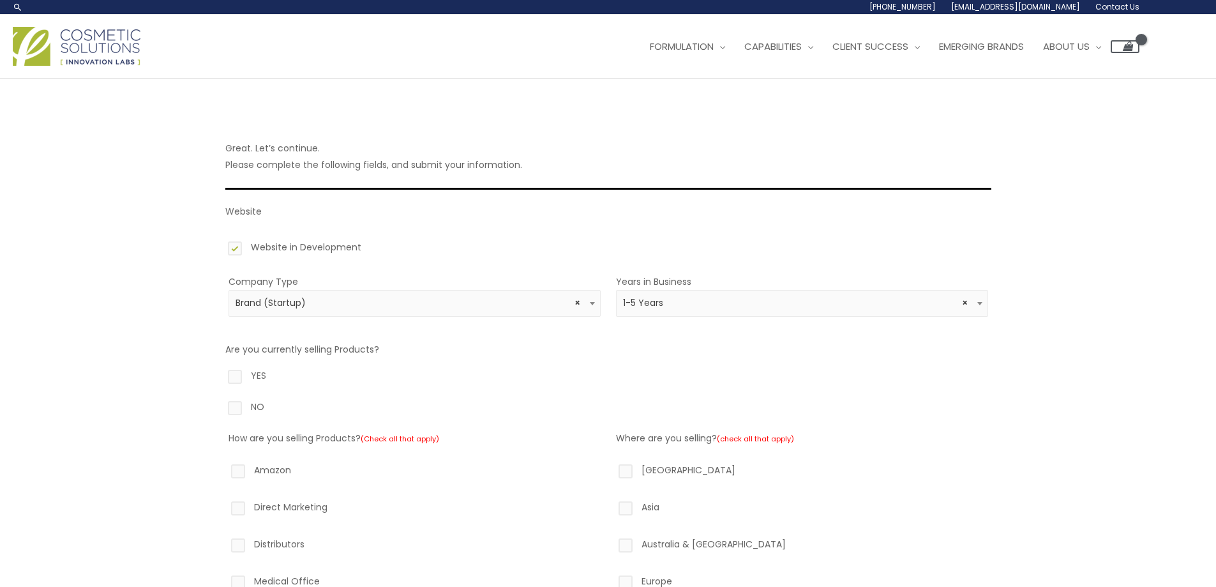
click at [682, 306] on span "× 1-5 Years" at bounding box center [801, 303] width 357 height 12
click at [343, 387] on label "YES" at bounding box center [608, 378] width 766 height 22
click at [221, 375] on input "YES" at bounding box center [217, 371] width 8 height 8
radio input "true"
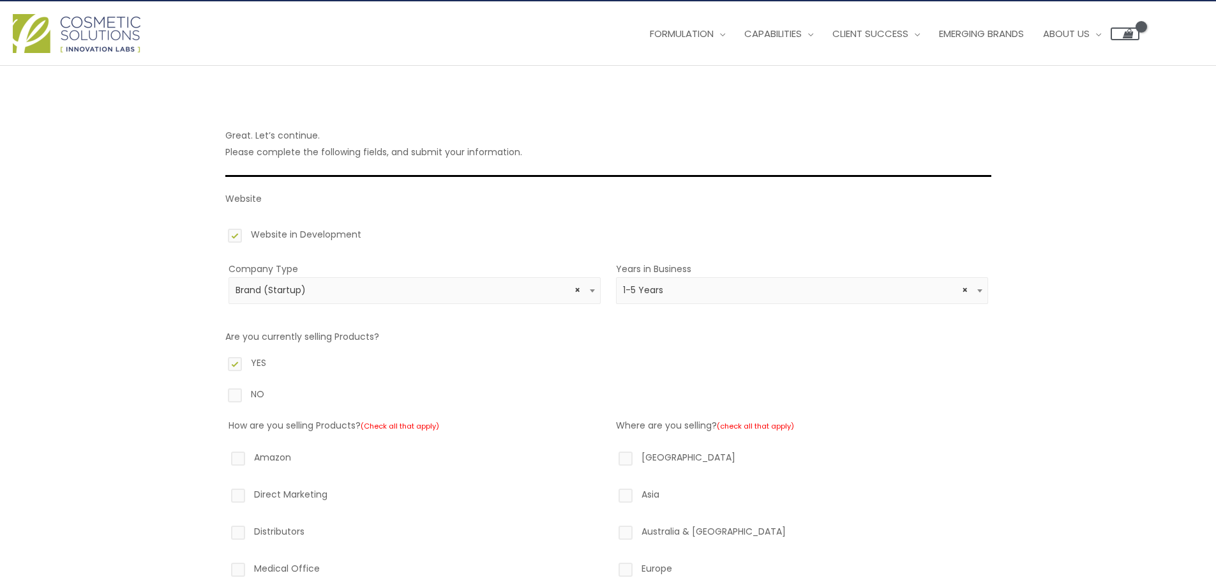
drag, startPoint x: 492, startPoint y: 388, endPoint x: 488, endPoint y: 428, distance: 40.5
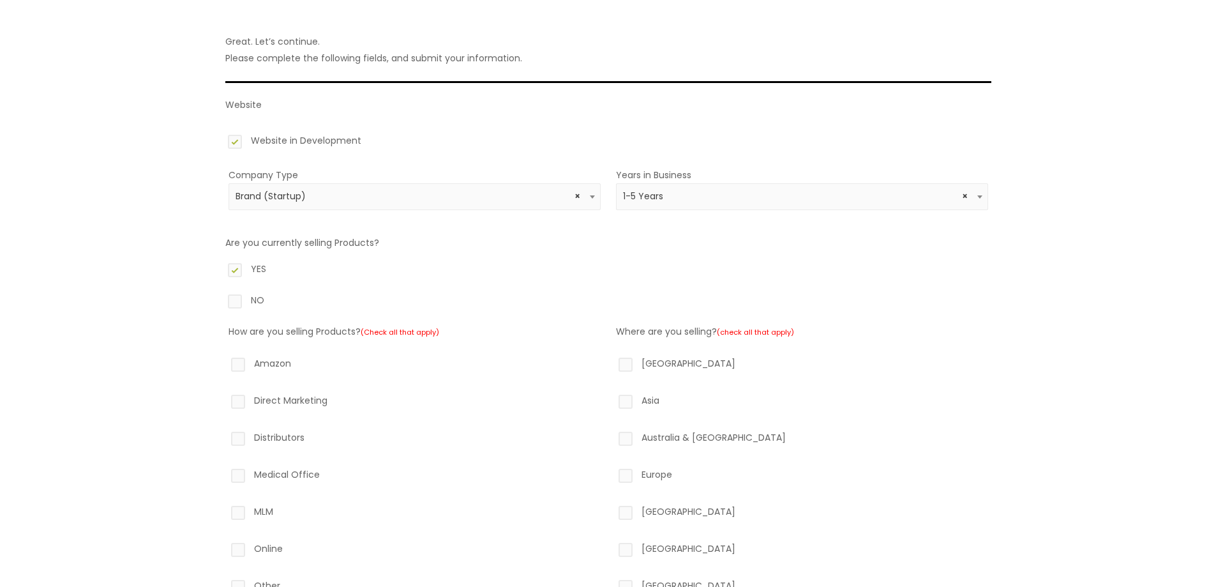
drag, startPoint x: 416, startPoint y: 445, endPoint x: 398, endPoint y: 491, distance: 50.1
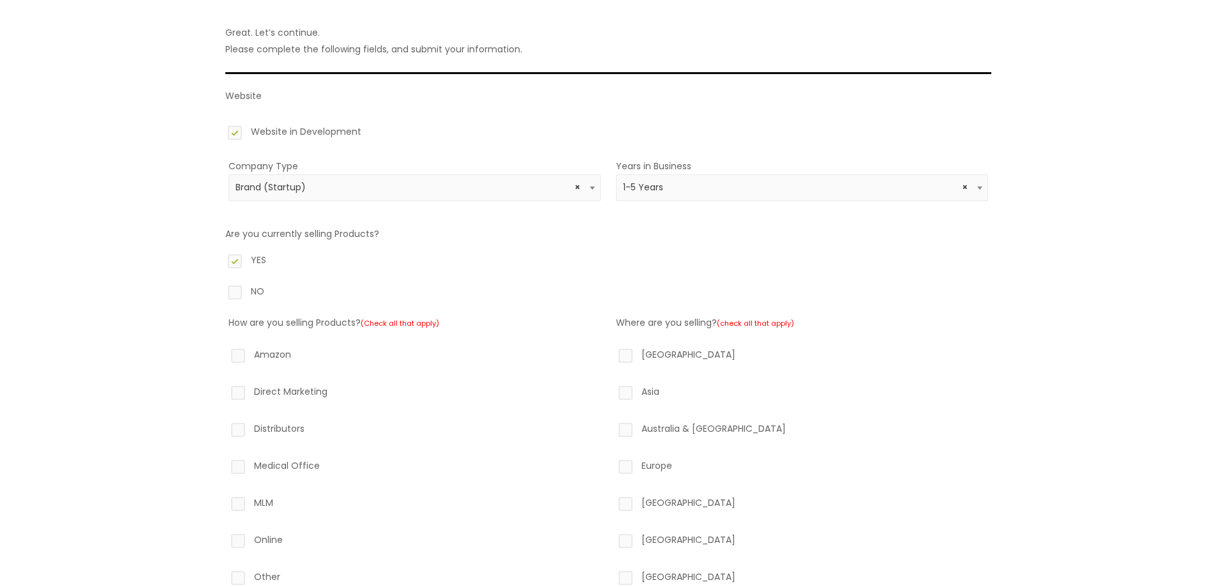
click at [273, 390] on label "Direct Marketing" at bounding box center [415, 394] width 372 height 22
click at [224, 390] on input "Direct Marketing" at bounding box center [220, 387] width 8 height 8
checkbox input "true"
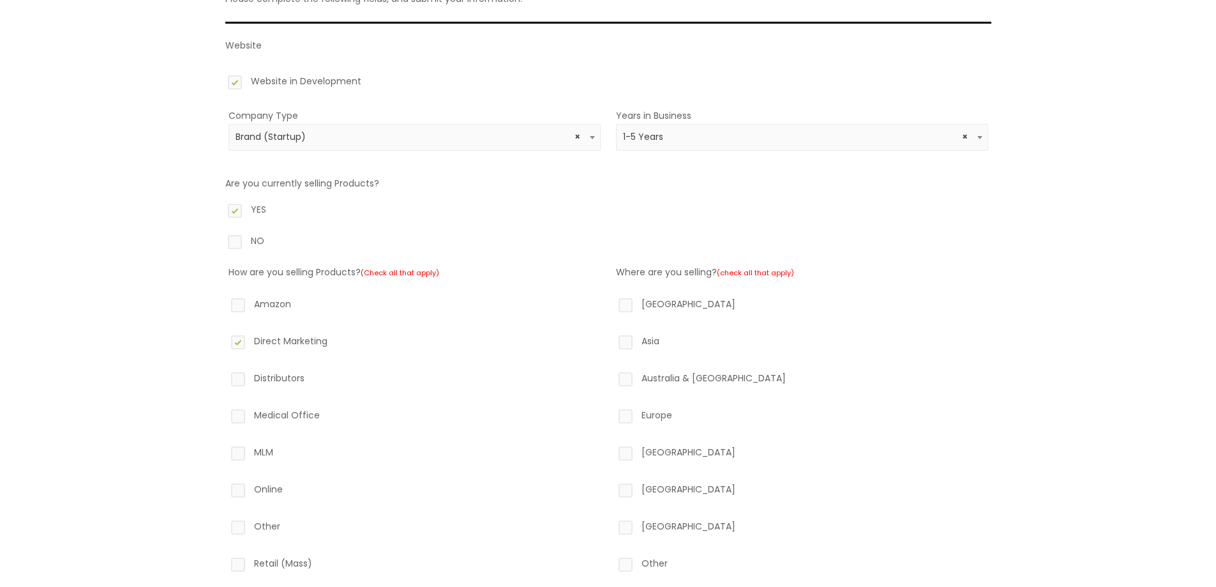
drag, startPoint x: 445, startPoint y: 413, endPoint x: 440, endPoint y: 459, distance: 46.2
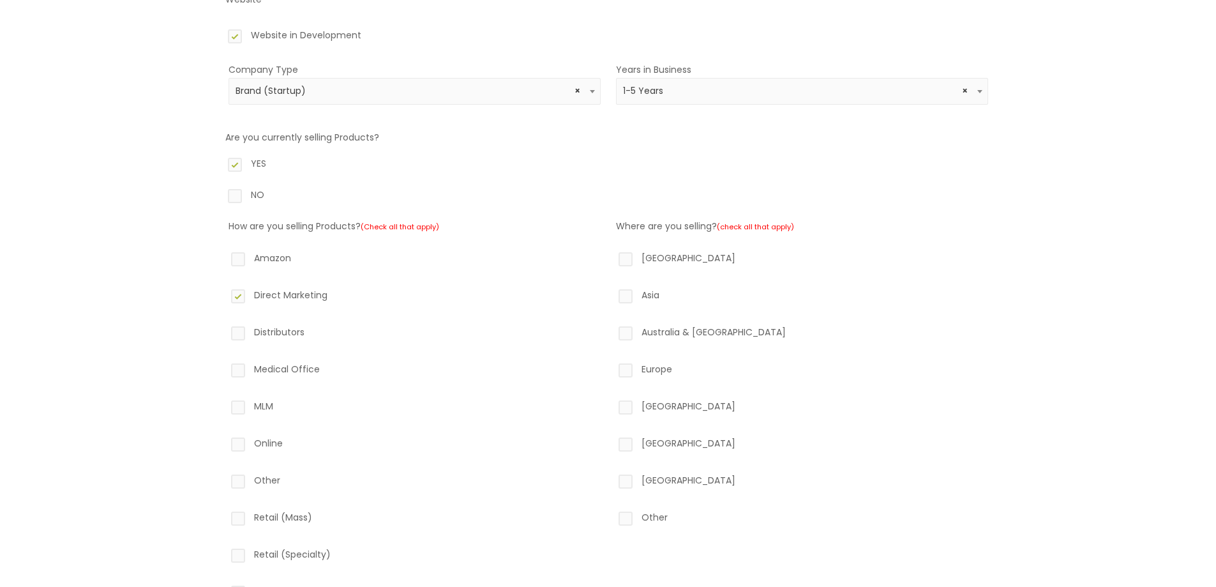
drag, startPoint x: 424, startPoint y: 419, endPoint x: 420, endPoint y: 456, distance: 37.2
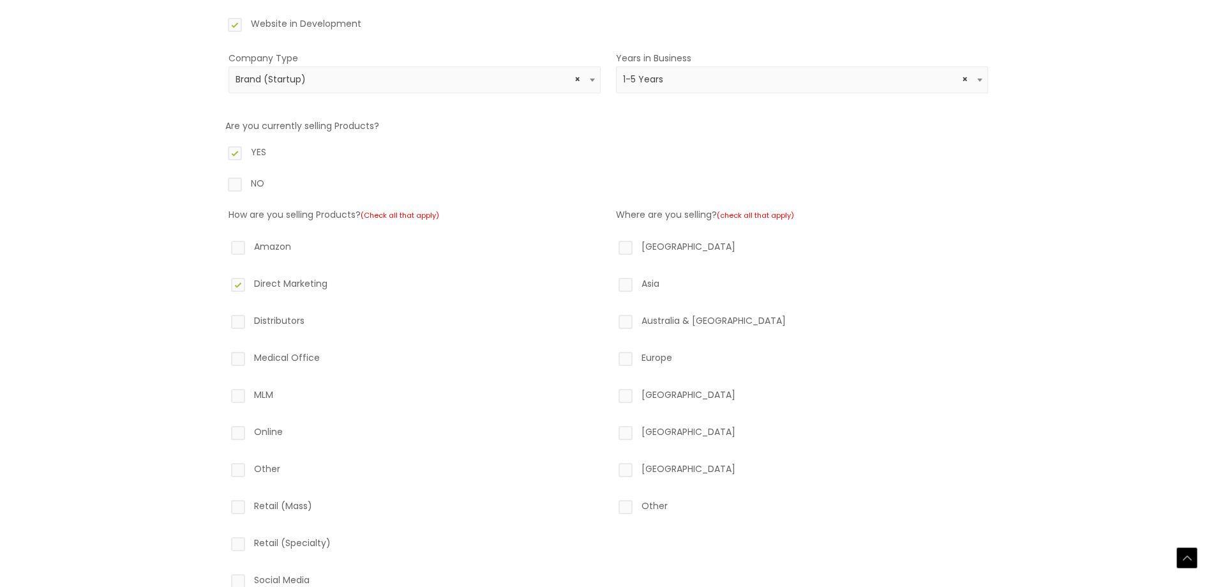
drag, startPoint x: 241, startPoint y: 430, endPoint x: 334, endPoint y: 428, distance: 93.8
click at [241, 428] on label "Online" at bounding box center [415, 434] width 372 height 22
click at [224, 428] on input "Online" at bounding box center [220, 427] width 8 height 8
checkbox input "true"
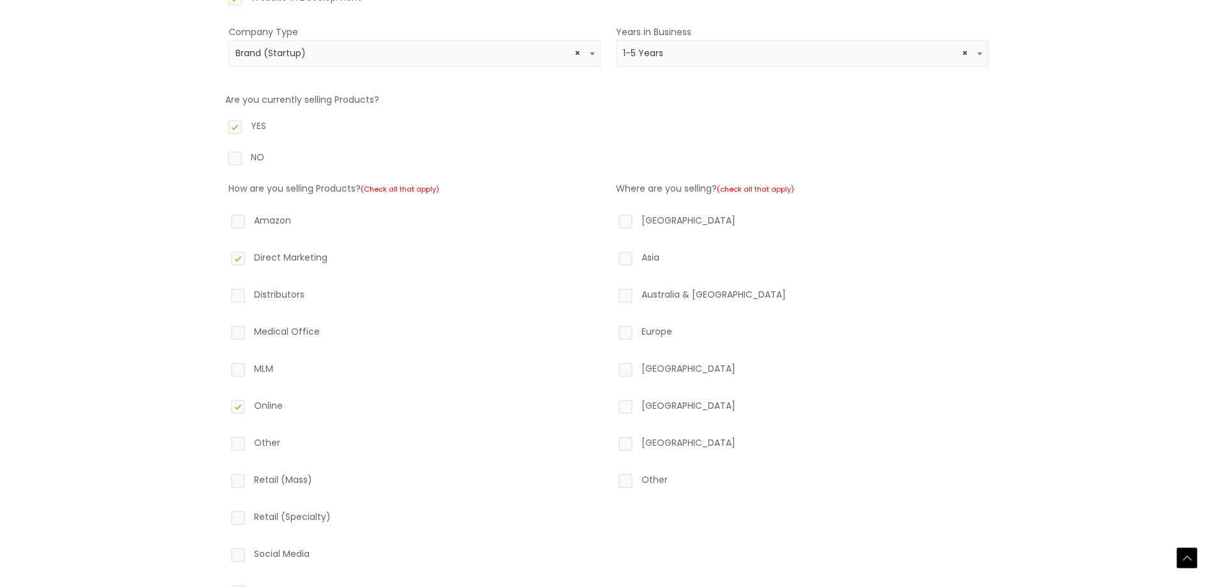
drag, startPoint x: 412, startPoint y: 377, endPoint x: 407, endPoint y: 431, distance: 55.2
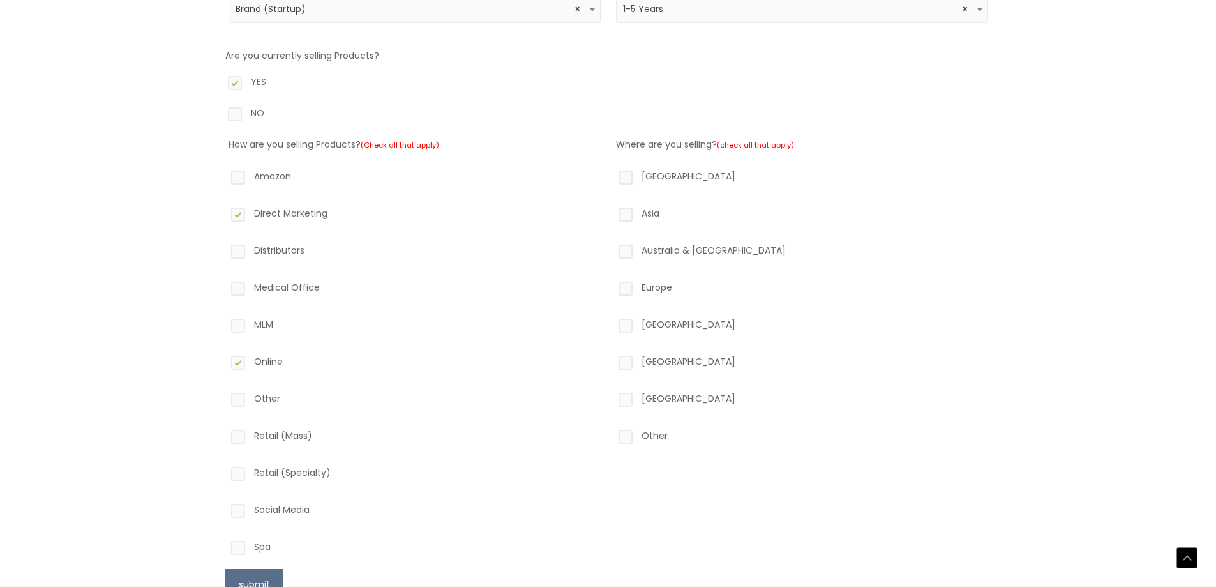
click at [234, 514] on label "Social Media" at bounding box center [415, 512] width 372 height 22
click at [224, 509] on input "Social Media" at bounding box center [220, 505] width 8 height 8
checkbox input "true"
click at [628, 183] on label "North America" at bounding box center [802, 179] width 372 height 22
click at [611, 176] on input "North America" at bounding box center [607, 172] width 8 height 8
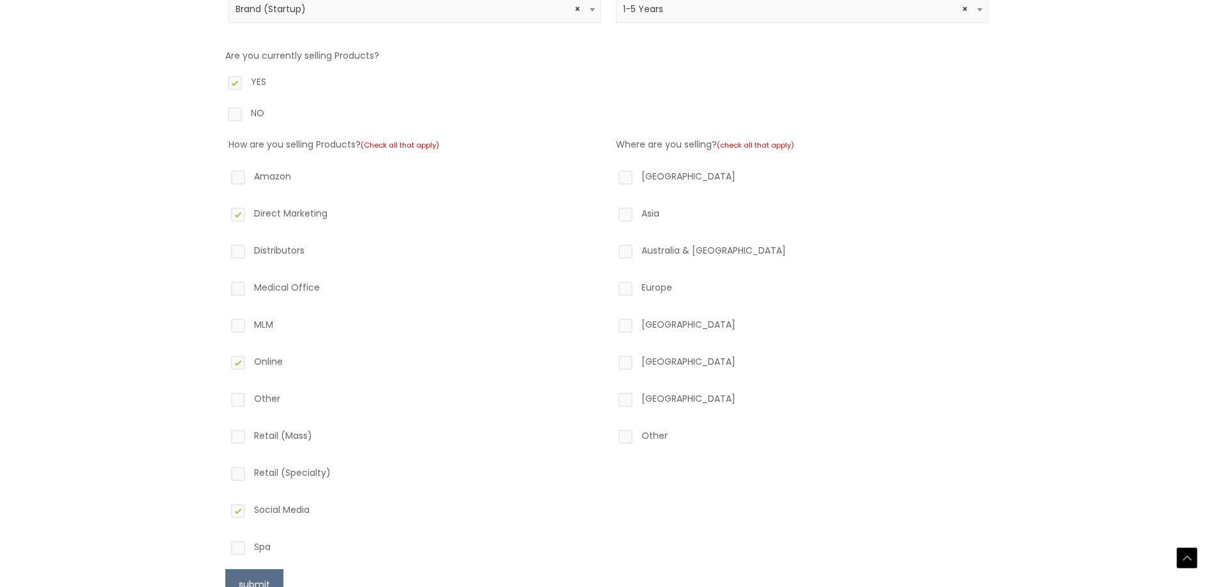
checkbox input "true"
click at [629, 292] on label "Europe" at bounding box center [802, 290] width 372 height 22
click at [611, 287] on input "Europe" at bounding box center [607, 283] width 8 height 8
checkbox input "true"
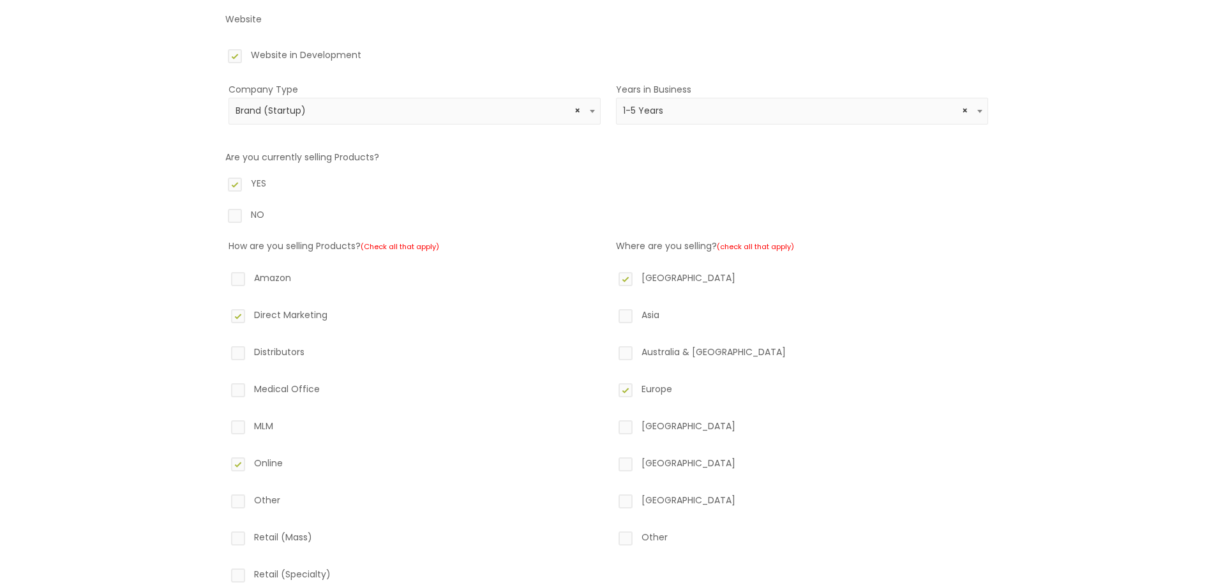
drag, startPoint x: 484, startPoint y: 354, endPoint x: 485, endPoint y: 388, distance: 33.8
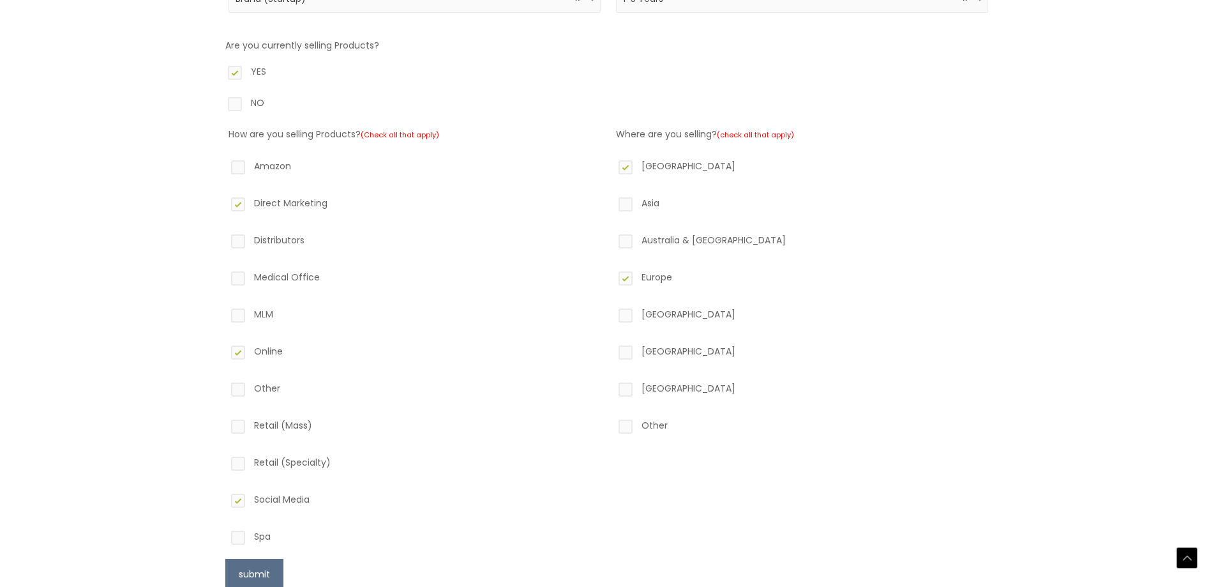
click at [631, 246] on label "Australia & New Zealand" at bounding box center [802, 243] width 372 height 22
click at [611, 240] on input "Australia & New Zealand" at bounding box center [607, 236] width 8 height 8
checkbox input "true"
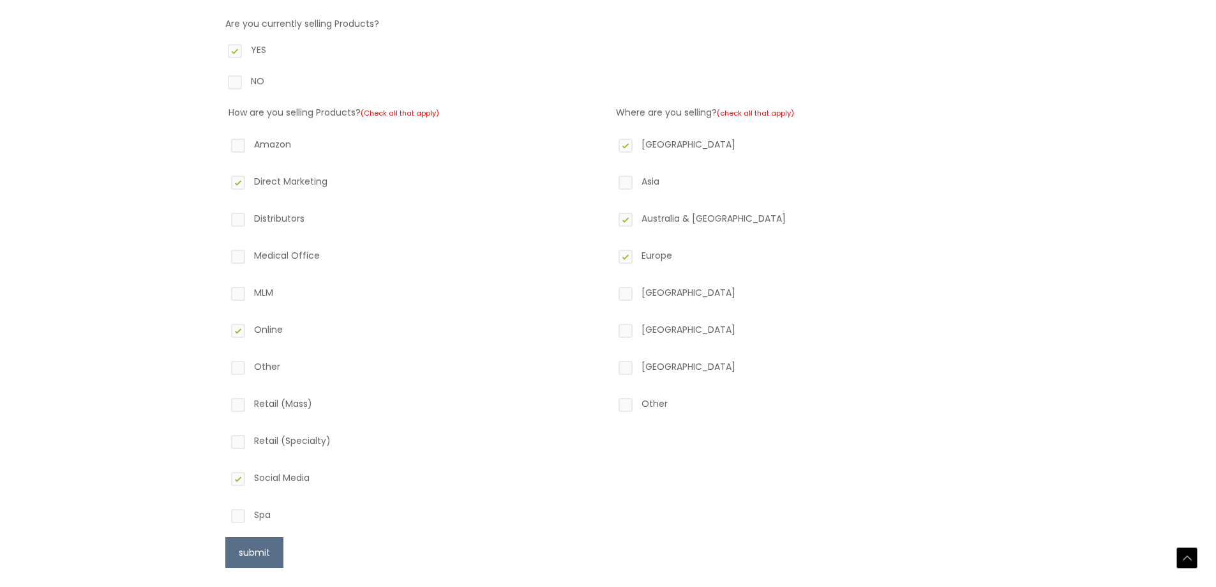
drag, startPoint x: 419, startPoint y: 303, endPoint x: 419, endPoint y: 366, distance: 63.2
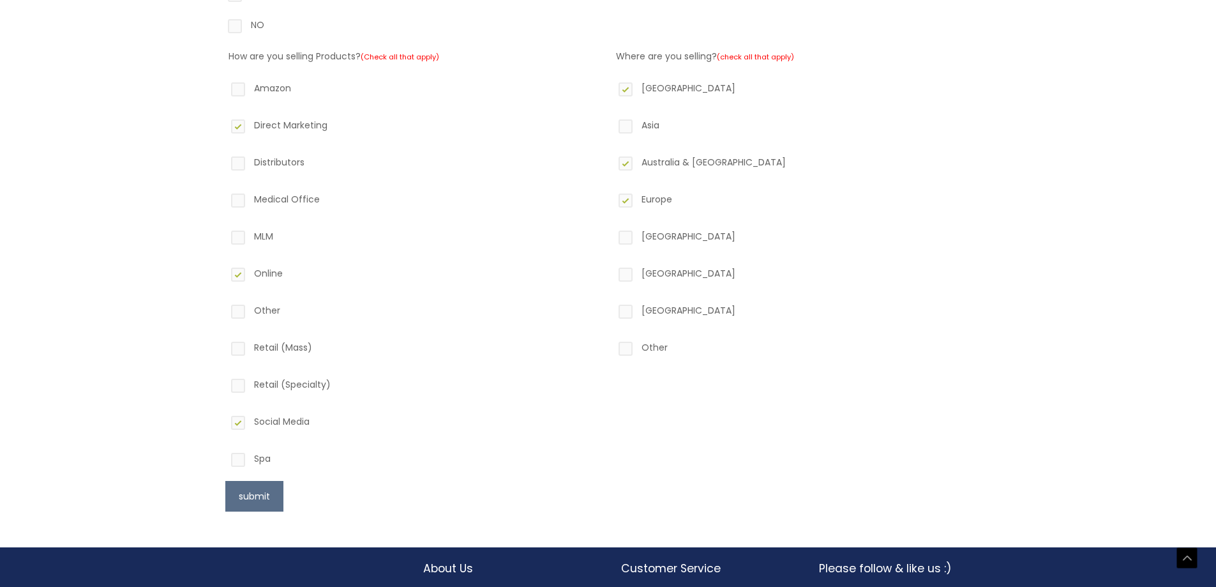
scroll to position [446, 0]
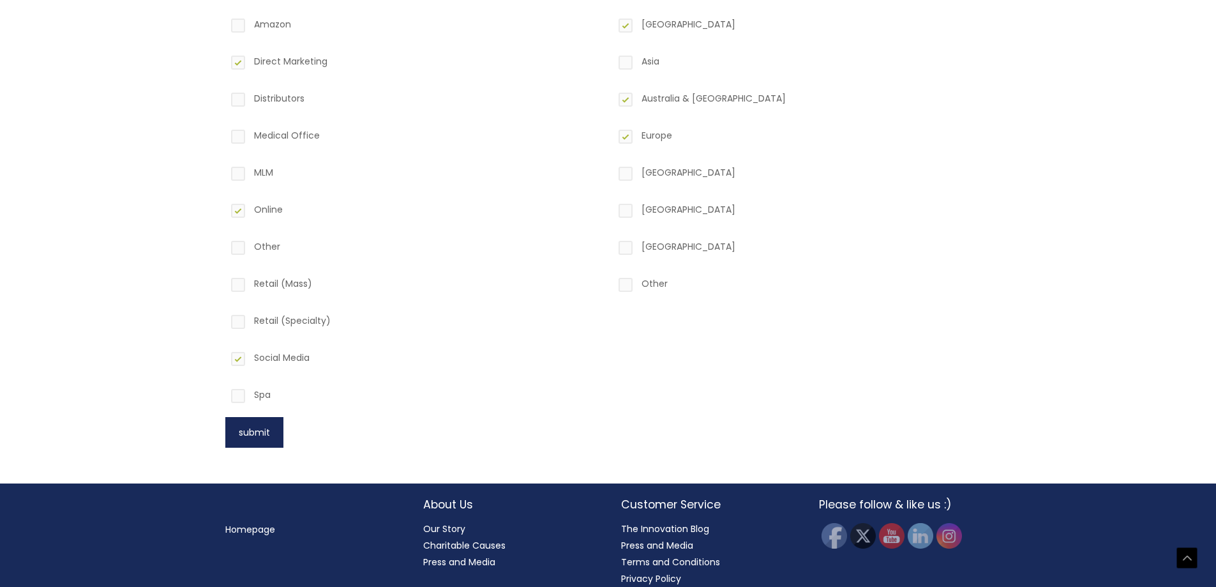
click at [257, 438] on button "submit" at bounding box center [254, 432] width 58 height 31
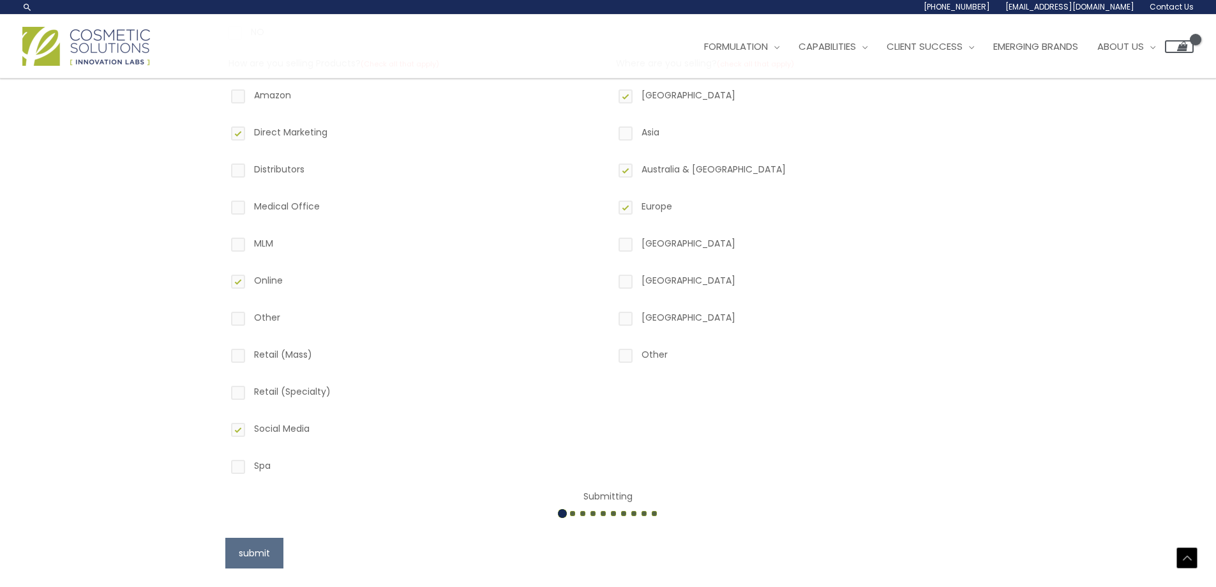
drag, startPoint x: 382, startPoint y: 335, endPoint x: 389, endPoint y: 273, distance: 62.3
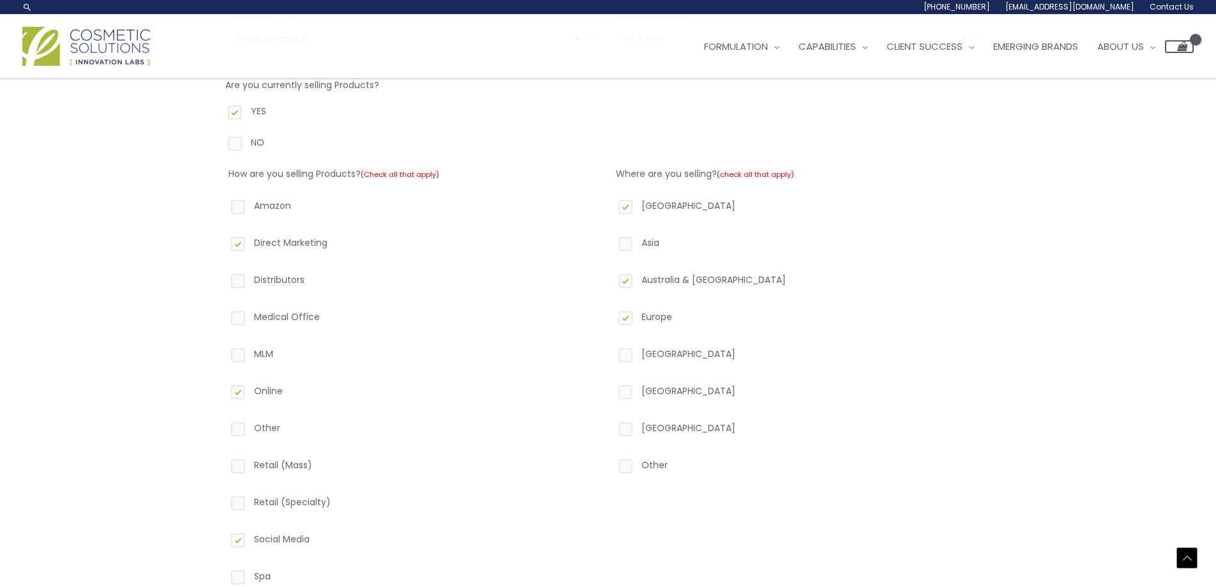
drag, startPoint x: 418, startPoint y: 331, endPoint x: 417, endPoint y: 292, distance: 39.0
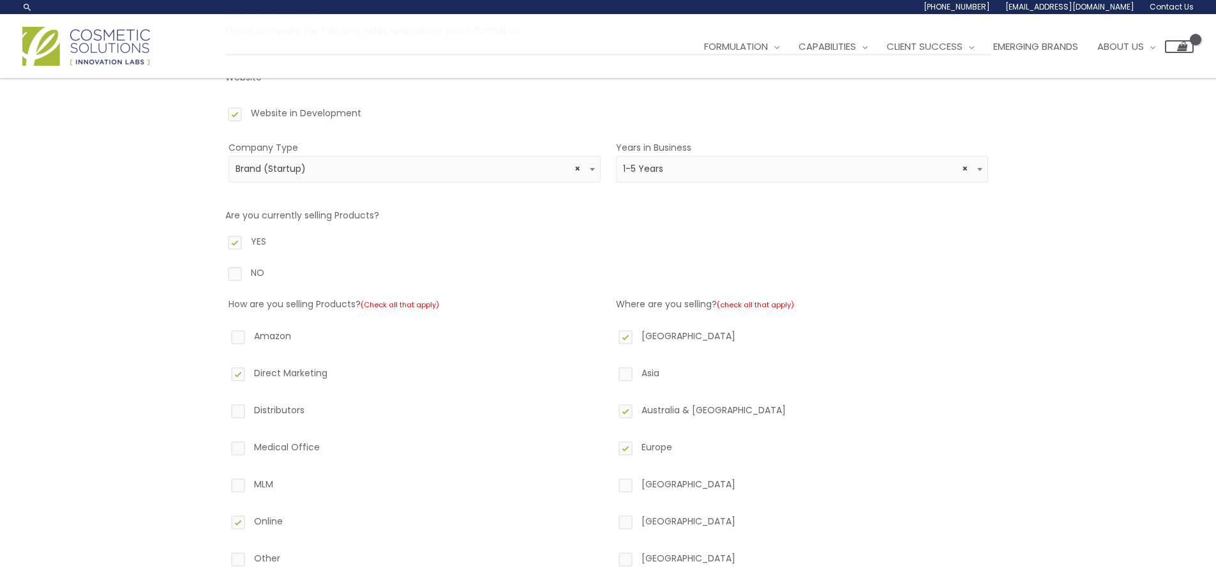
scroll to position [61, 0]
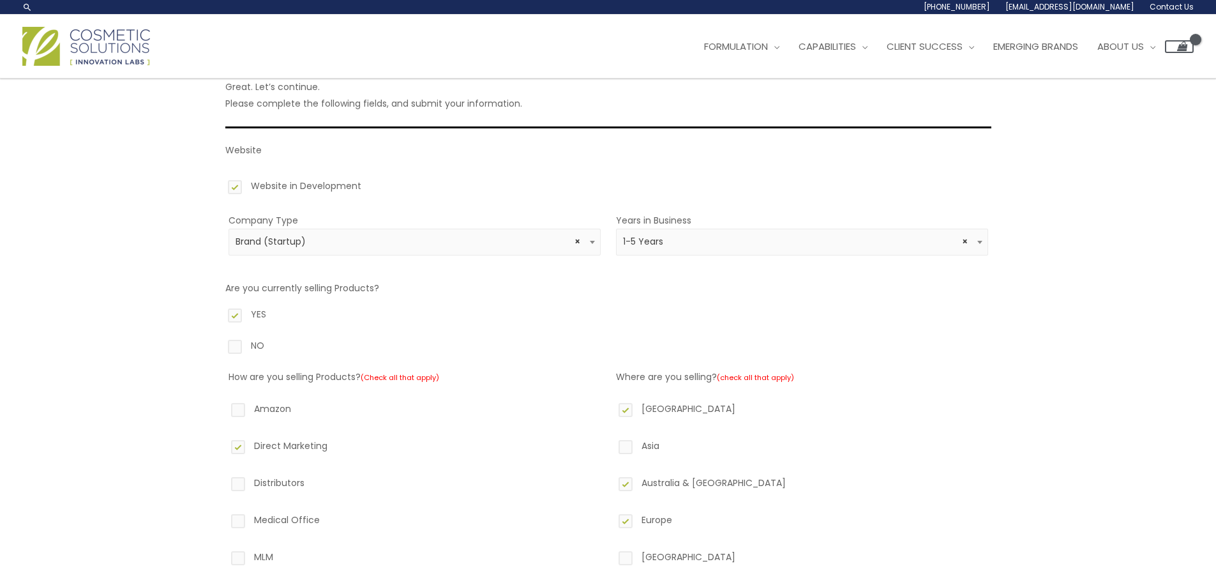
drag, startPoint x: 456, startPoint y: 319, endPoint x: 457, endPoint y: 285, distance: 33.9
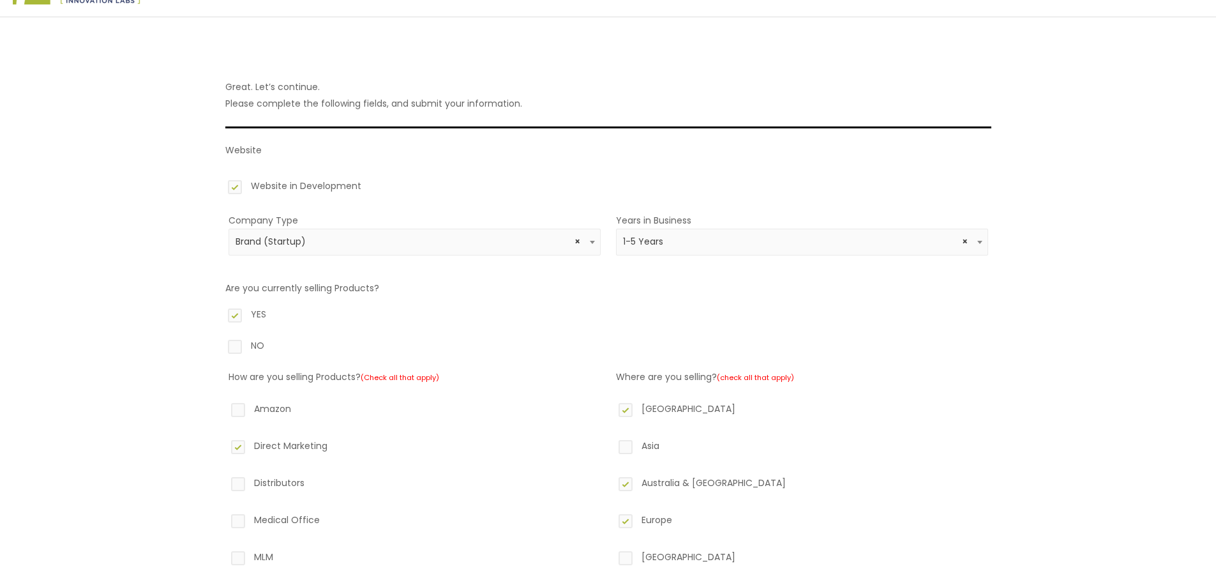
scroll to position [0, 0]
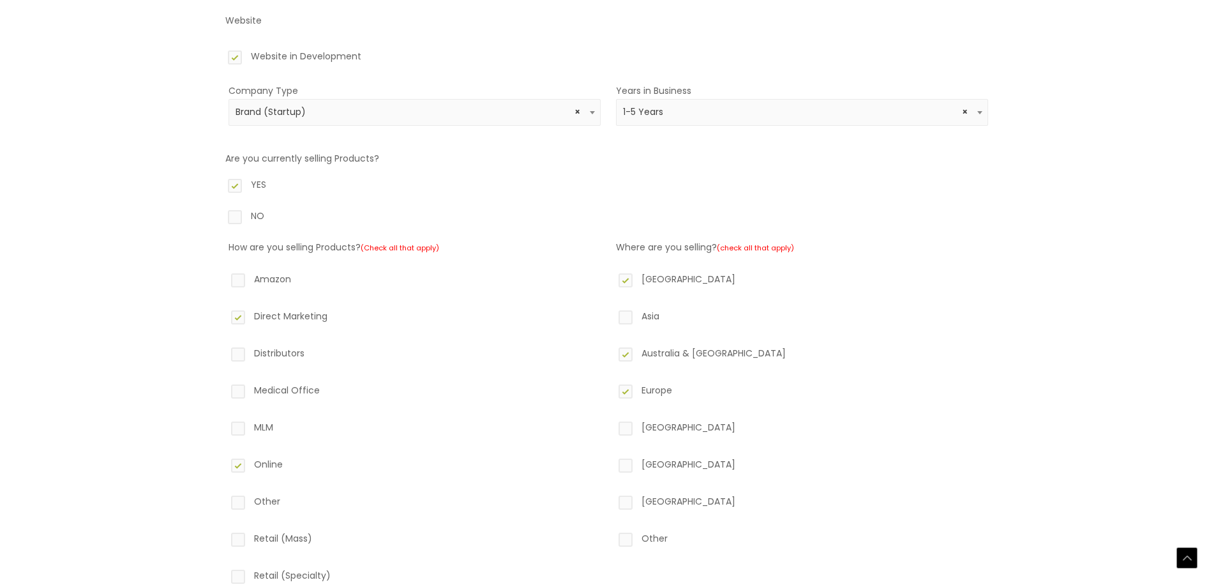
drag, startPoint x: 491, startPoint y: 349, endPoint x: 491, endPoint y: 373, distance: 24.9
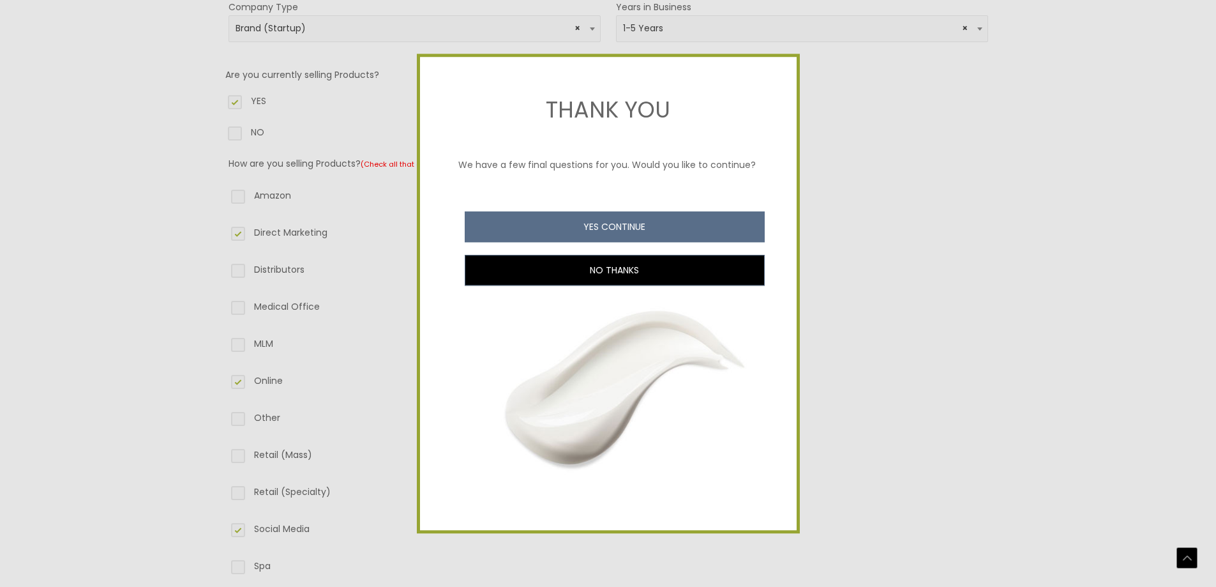
scroll to position [341, 0]
drag, startPoint x: 505, startPoint y: 307, endPoint x: 513, endPoint y: 369, distance: 62.5
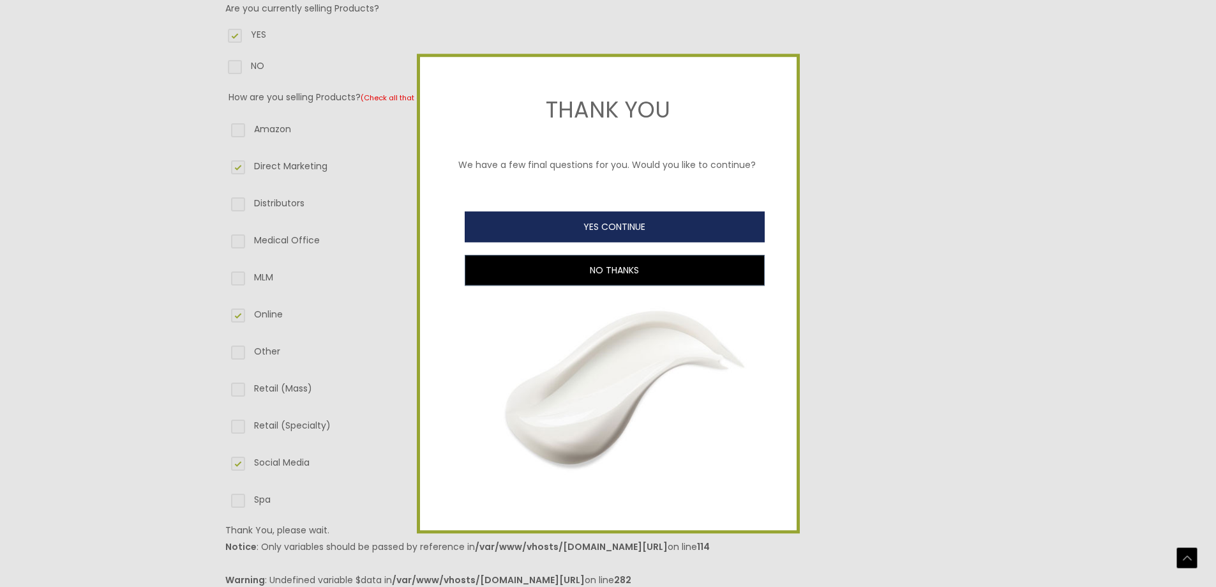
click at [598, 229] on button "YES CONTINUE" at bounding box center [615, 226] width 300 height 31
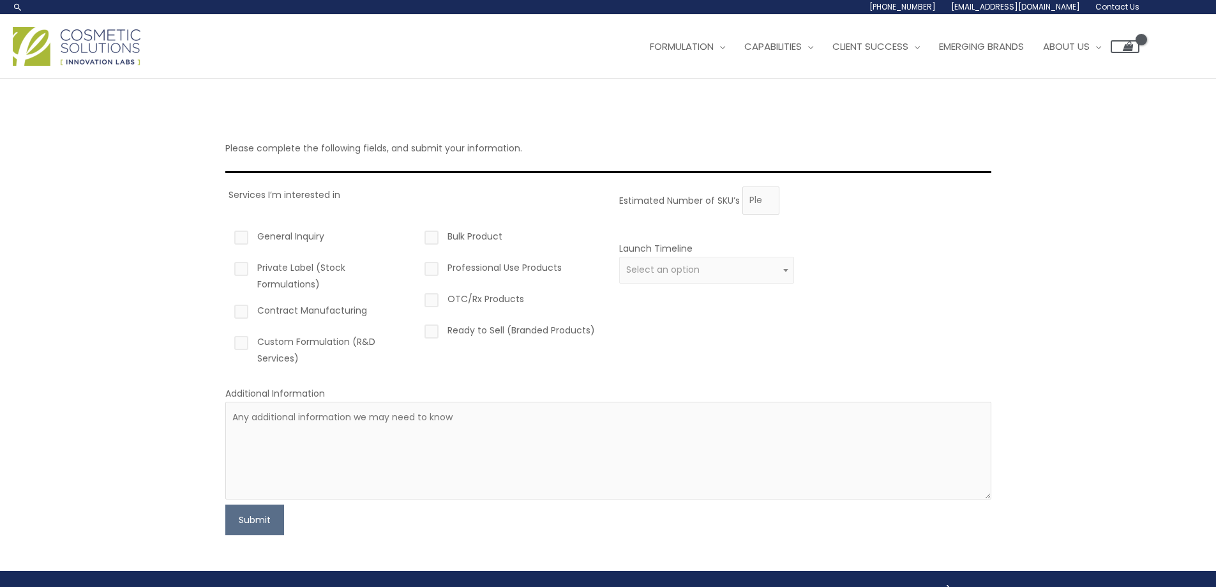
click at [426, 239] on label "Bulk Product" at bounding box center [510, 239] width 176 height 22
click at [417, 236] on input "Bulk Product" at bounding box center [413, 232] width 8 height 8
checkbox input "true"
click at [239, 234] on label "General Inquiry" at bounding box center [320, 239] width 176 height 22
click at [227, 234] on input "General Inquiry" at bounding box center [223, 232] width 8 height 8
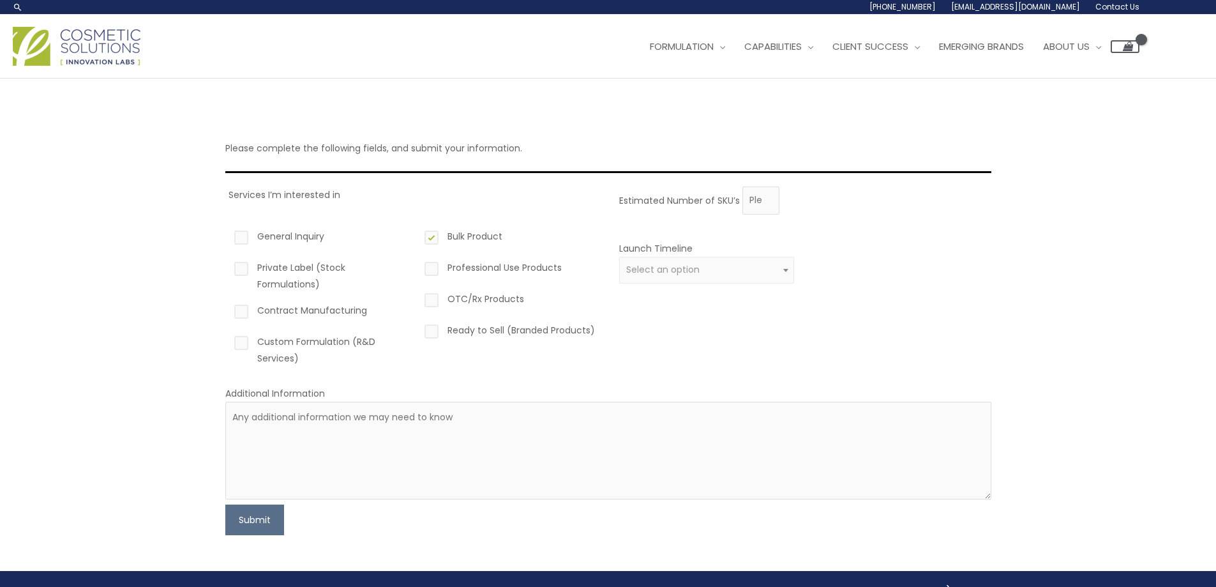
checkbox input "true"
drag, startPoint x: 244, startPoint y: 267, endPoint x: 278, endPoint y: 274, distance: 34.5
click at [248, 268] on label "Private Label (Stock Formulations)" at bounding box center [320, 275] width 176 height 33
click at [227, 267] on input "Private Label (Stock Formulations)" at bounding box center [223, 263] width 8 height 8
checkbox input "true"
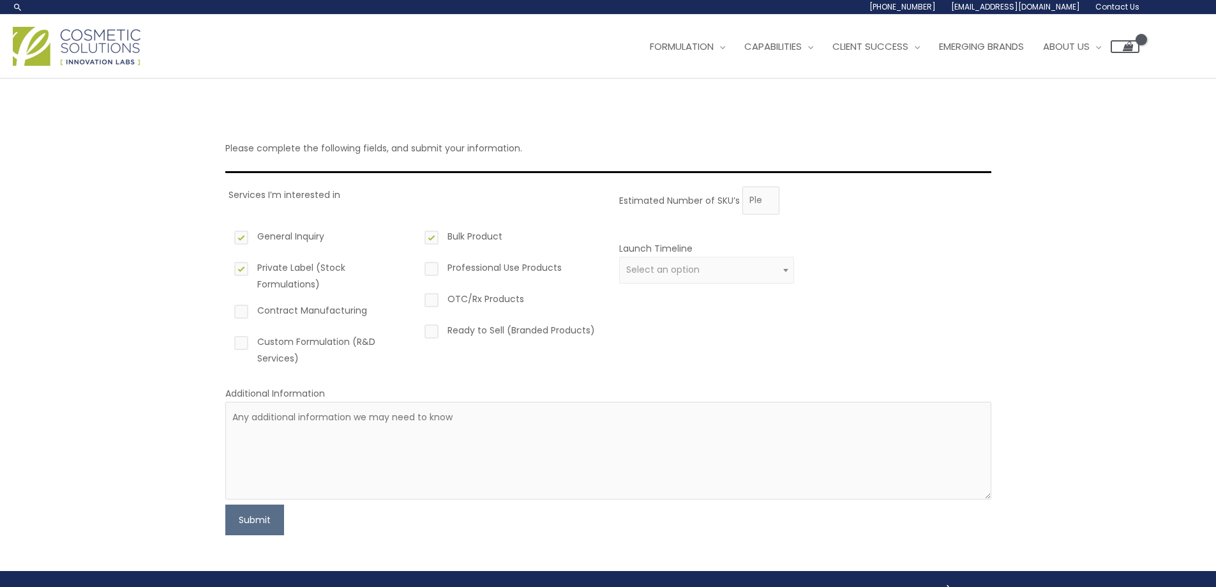
click at [254, 302] on label "Contract Manufacturing" at bounding box center [320, 313] width 176 height 22
click at [227, 302] on input "Contract Manufacturing" at bounding box center [223, 306] width 8 height 8
checkbox input "true"
click at [433, 236] on label "Bulk Product" at bounding box center [510, 239] width 176 height 22
click at [417, 236] on input "Bulk Product" at bounding box center [413, 232] width 8 height 8
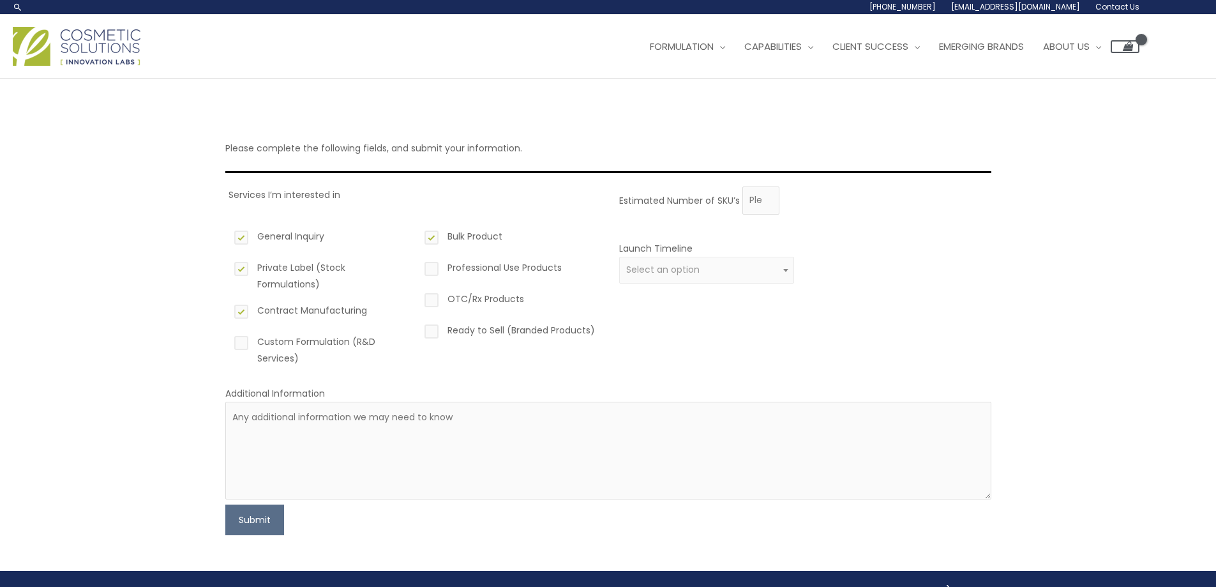
checkbox input "false"
click at [641, 266] on span "Select an option" at bounding box center [662, 269] width 73 height 13
select select "2"
click at [250, 504] on button "Submit" at bounding box center [254, 519] width 59 height 31
click at [763, 192] on input "Estimated Number of SKU’s" at bounding box center [760, 200] width 37 height 28
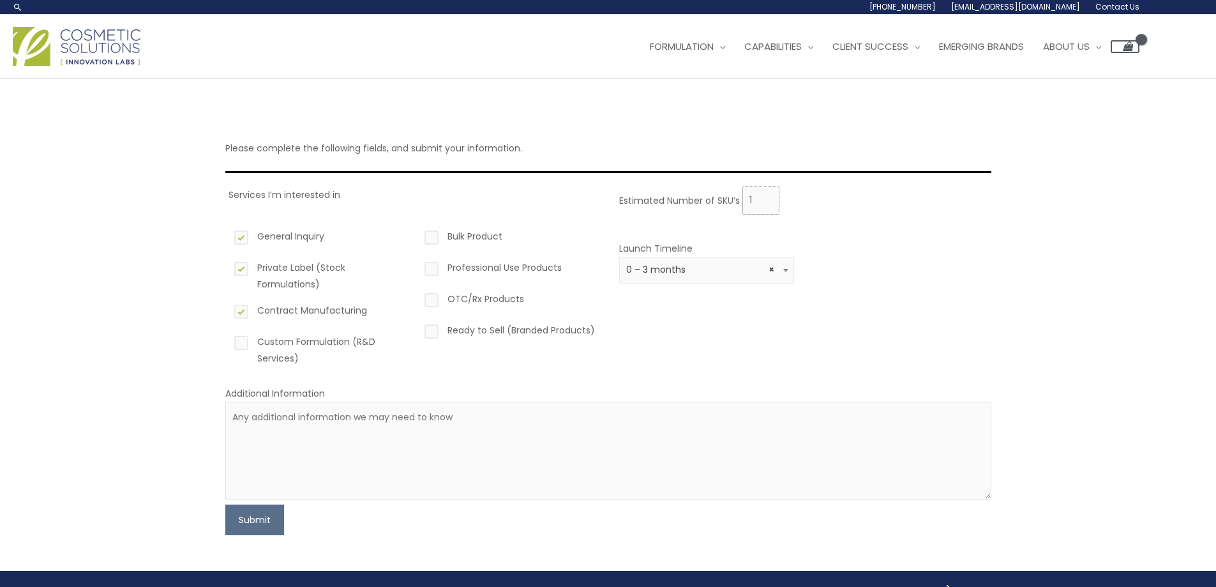
type input "1"
click at [763, 197] on input "1" at bounding box center [760, 200] width 37 height 28
click at [274, 510] on button "Submit" at bounding box center [254, 519] width 59 height 31
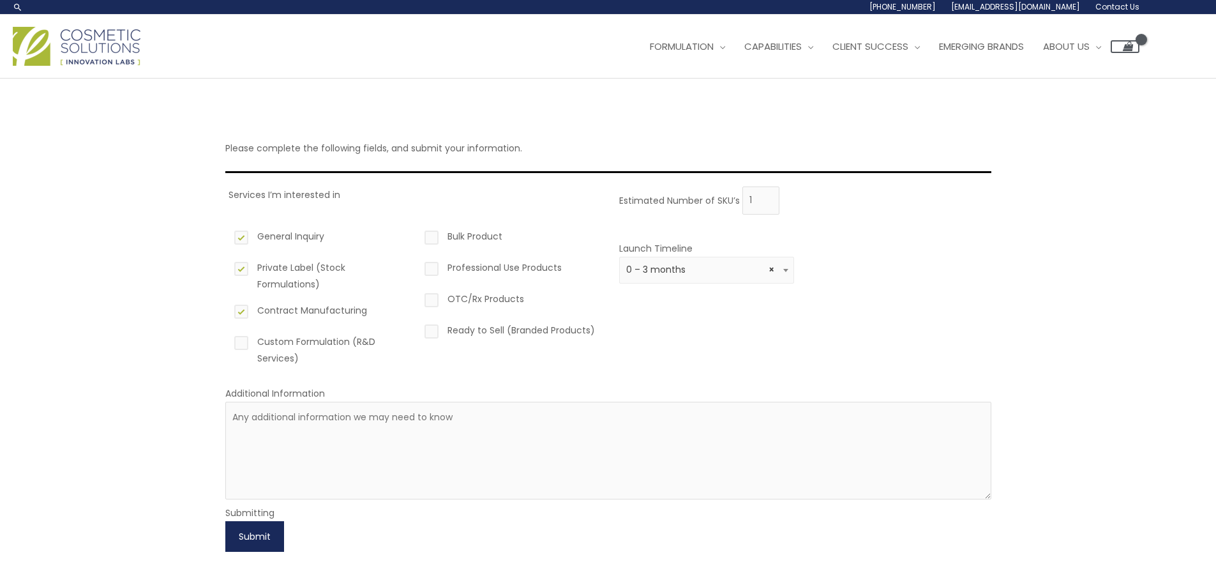
click at [265, 529] on button "Submit" at bounding box center [254, 536] width 59 height 31
